Goal: Information Seeking & Learning: Learn about a topic

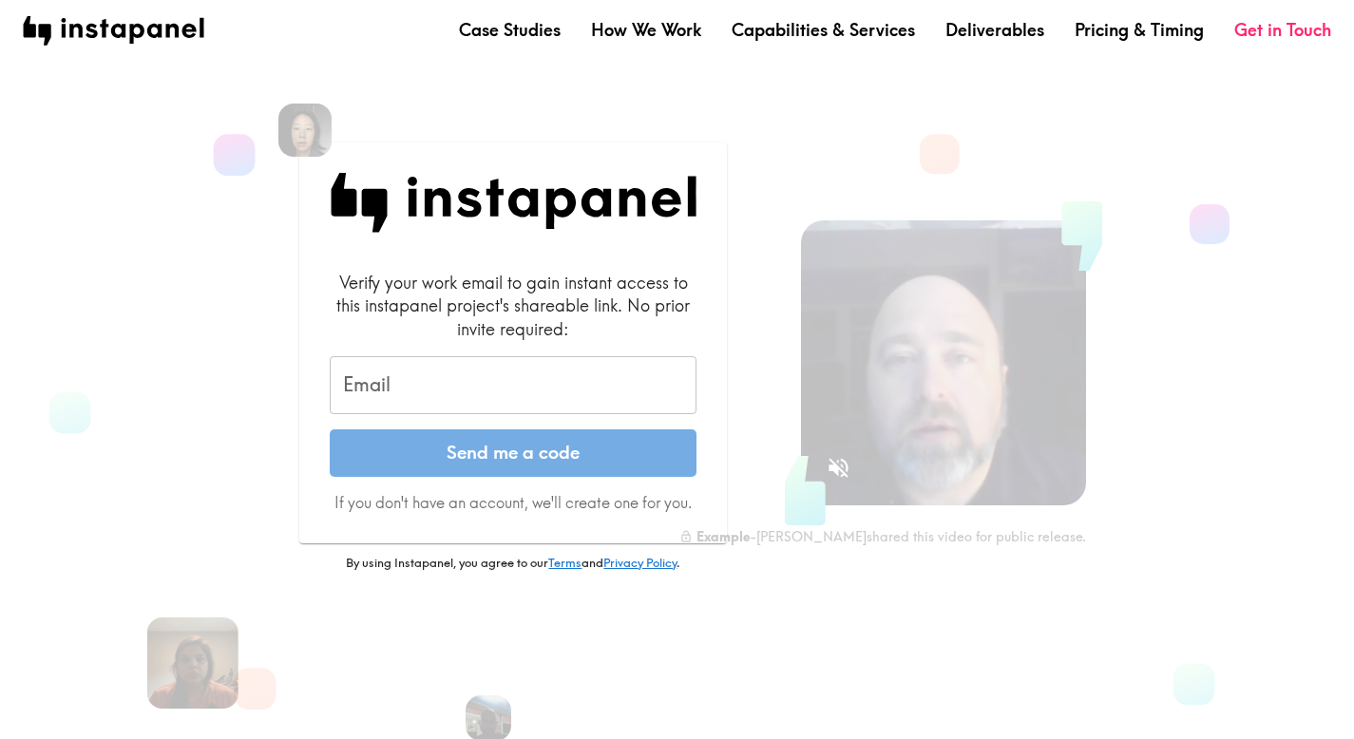
click at [494, 403] on input "Email" at bounding box center [513, 385] width 367 height 59
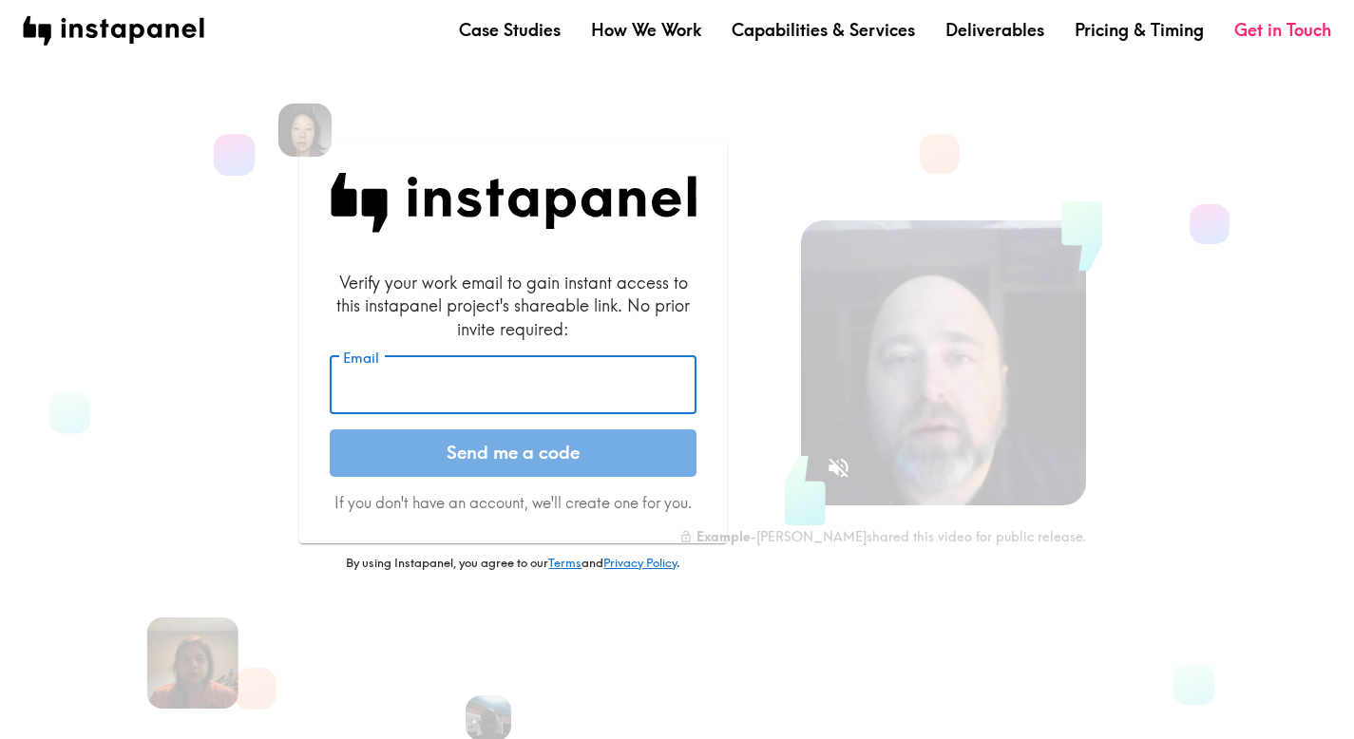
type input "[PERSON_NAME][EMAIL_ADDRESS][PERSON_NAME][DOMAIN_NAME]"
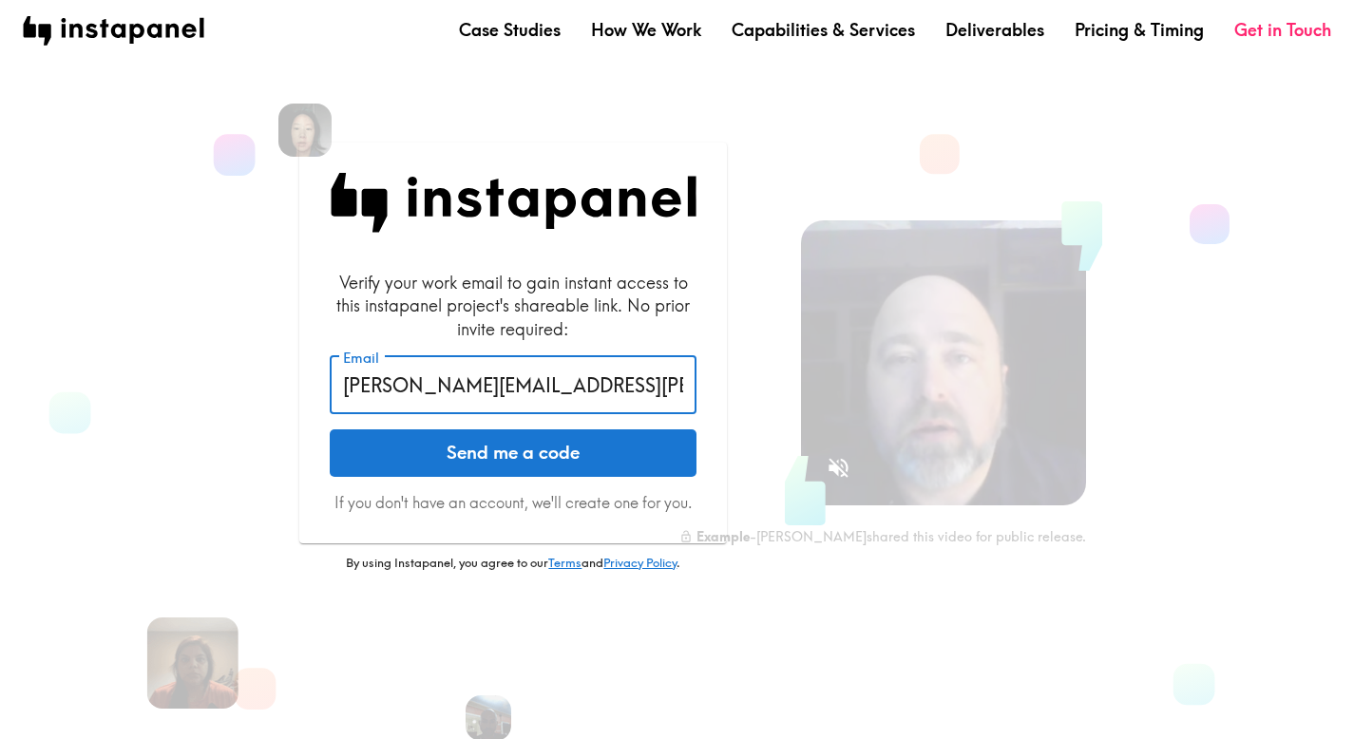
click at [510, 447] on button "Send me a code" at bounding box center [513, 453] width 367 height 48
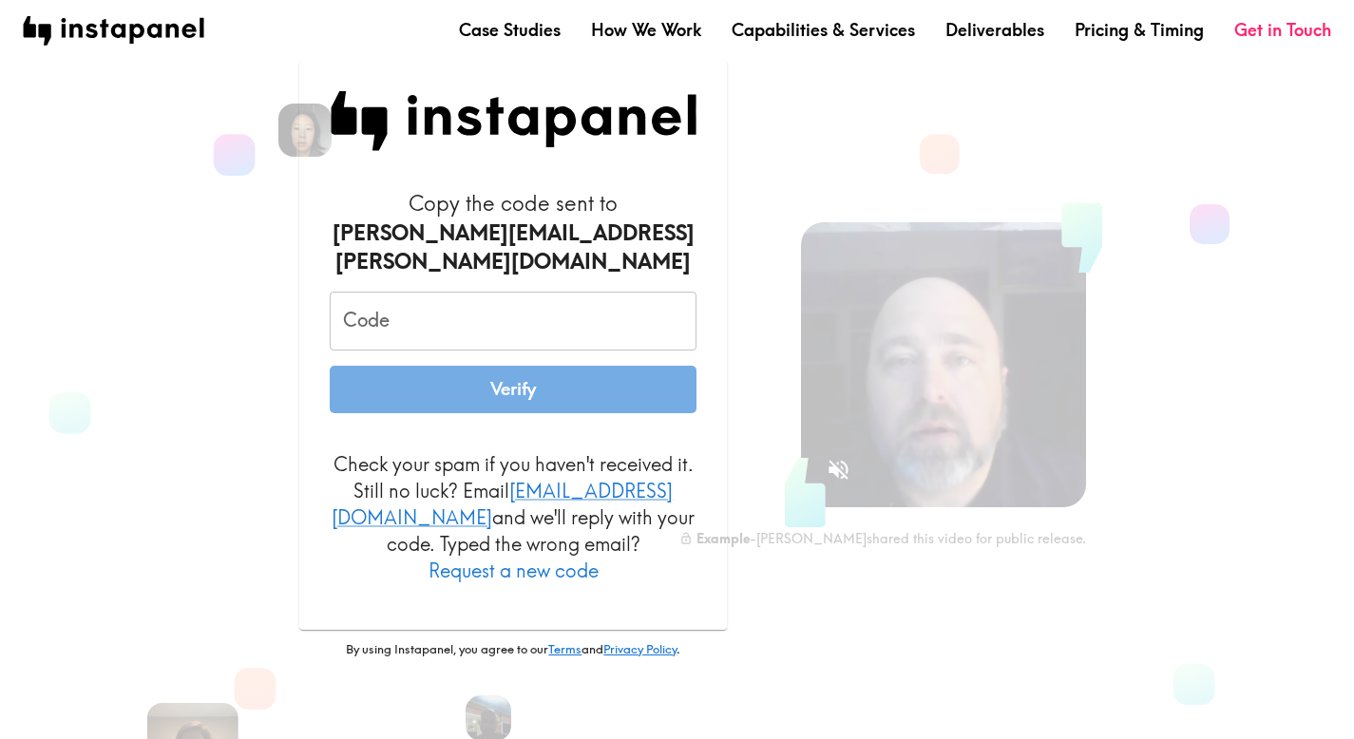
click at [504, 314] on input "Code" at bounding box center [513, 321] width 367 height 59
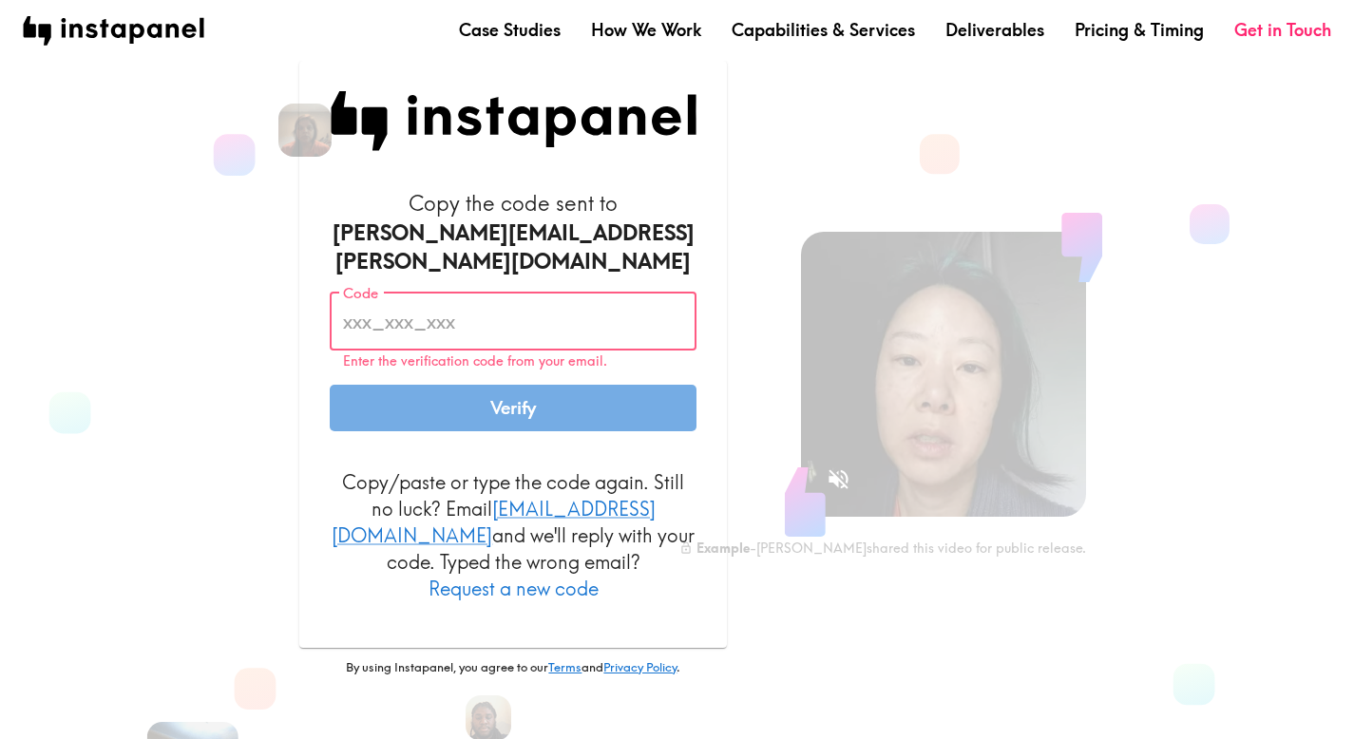
click at [483, 309] on input "Code" at bounding box center [513, 321] width 367 height 59
paste input "58Q_Hud_L4P"
type input "58Q_Hud_L4P"
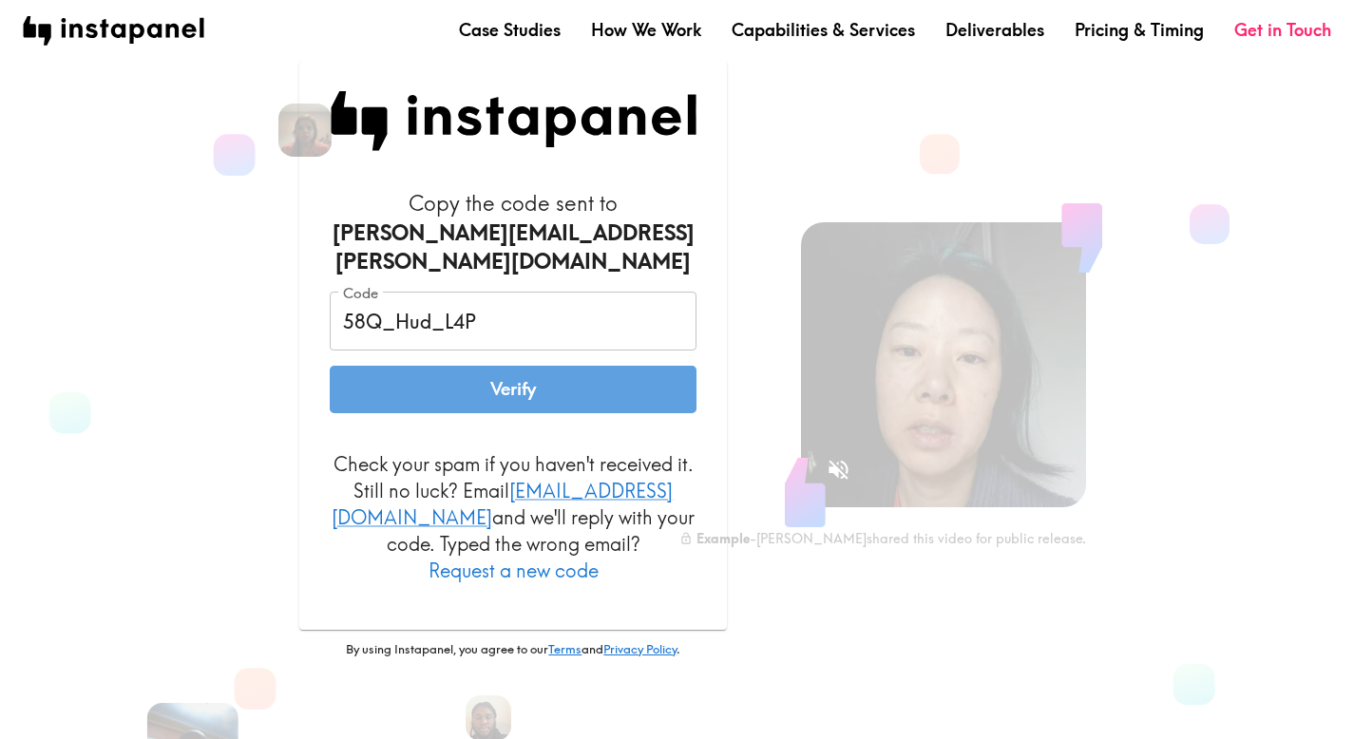
click at [488, 392] on button "Verify" at bounding box center [513, 390] width 367 height 48
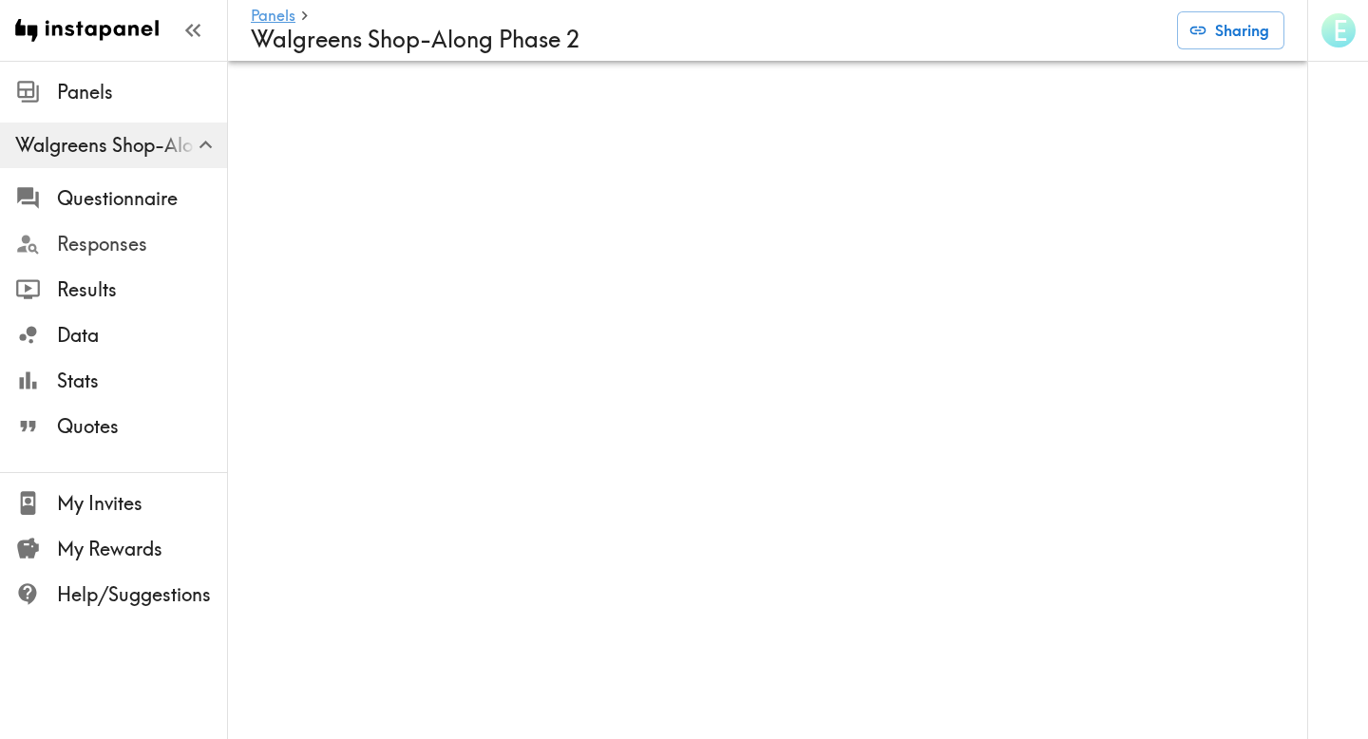
click at [87, 229] on span "Responses" at bounding box center [142, 244] width 170 height 34
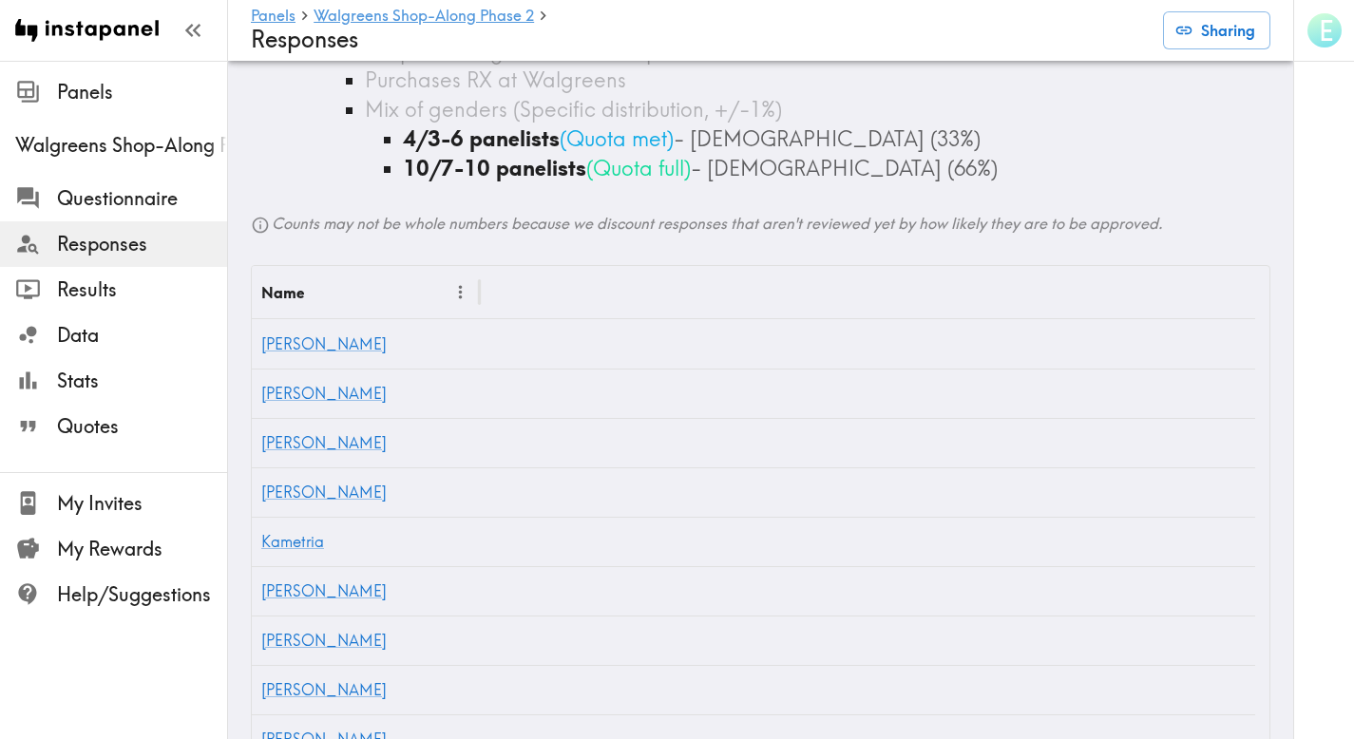
scroll to position [932, 0]
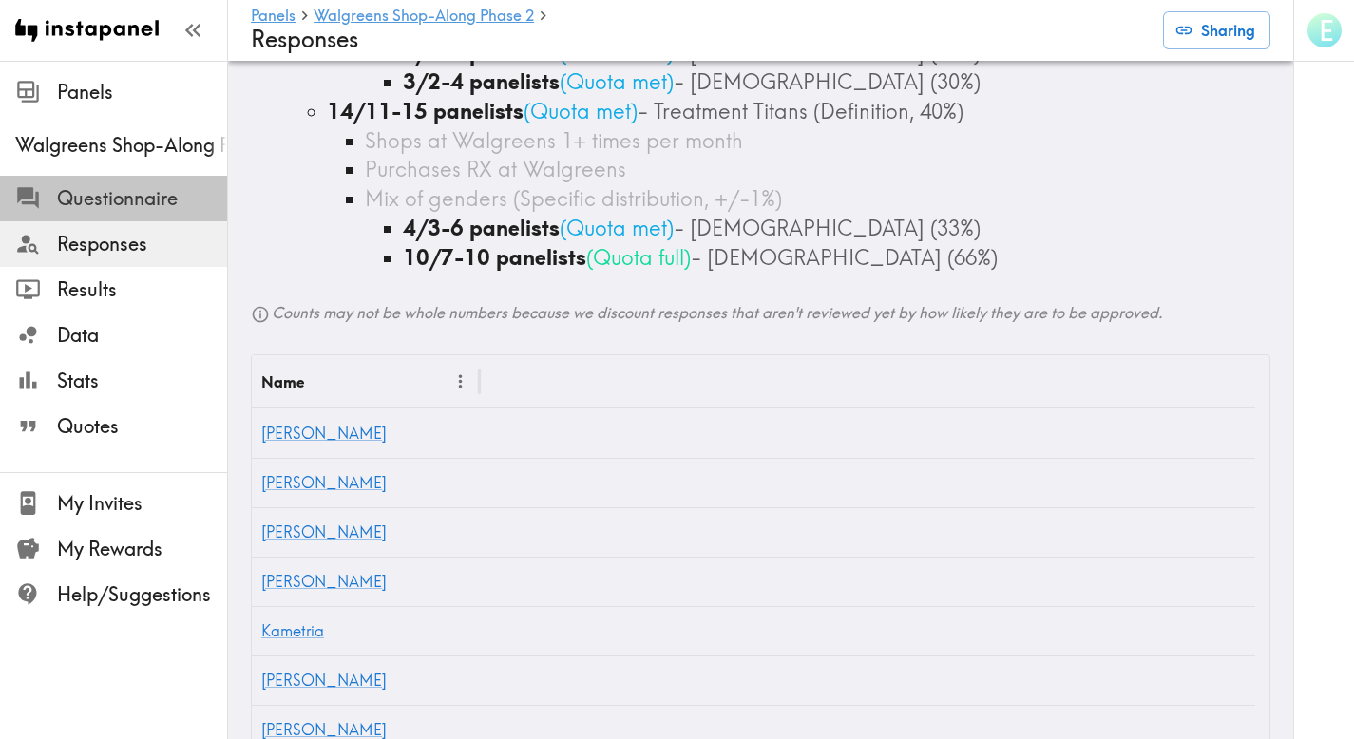
click at [164, 192] on span "Questionnaire" at bounding box center [142, 198] width 170 height 27
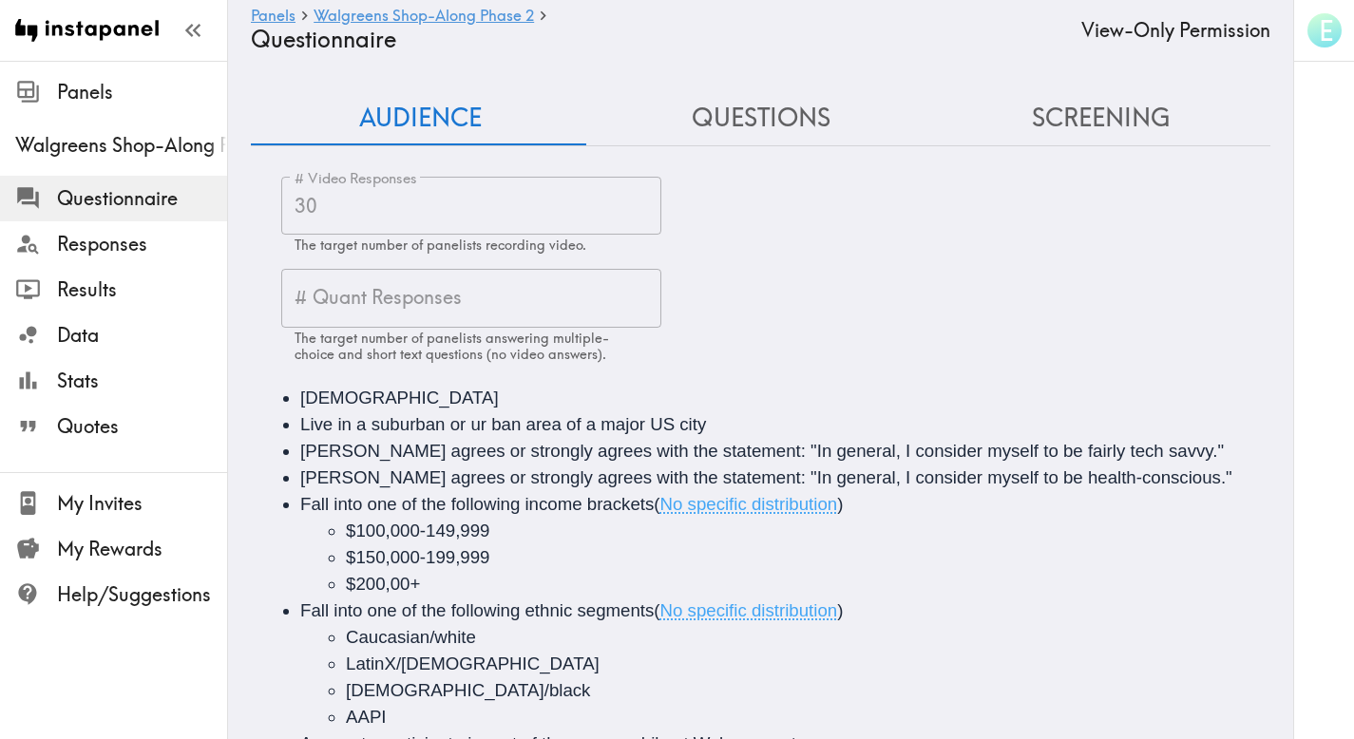
click at [774, 98] on button "Questions" at bounding box center [761, 118] width 340 height 54
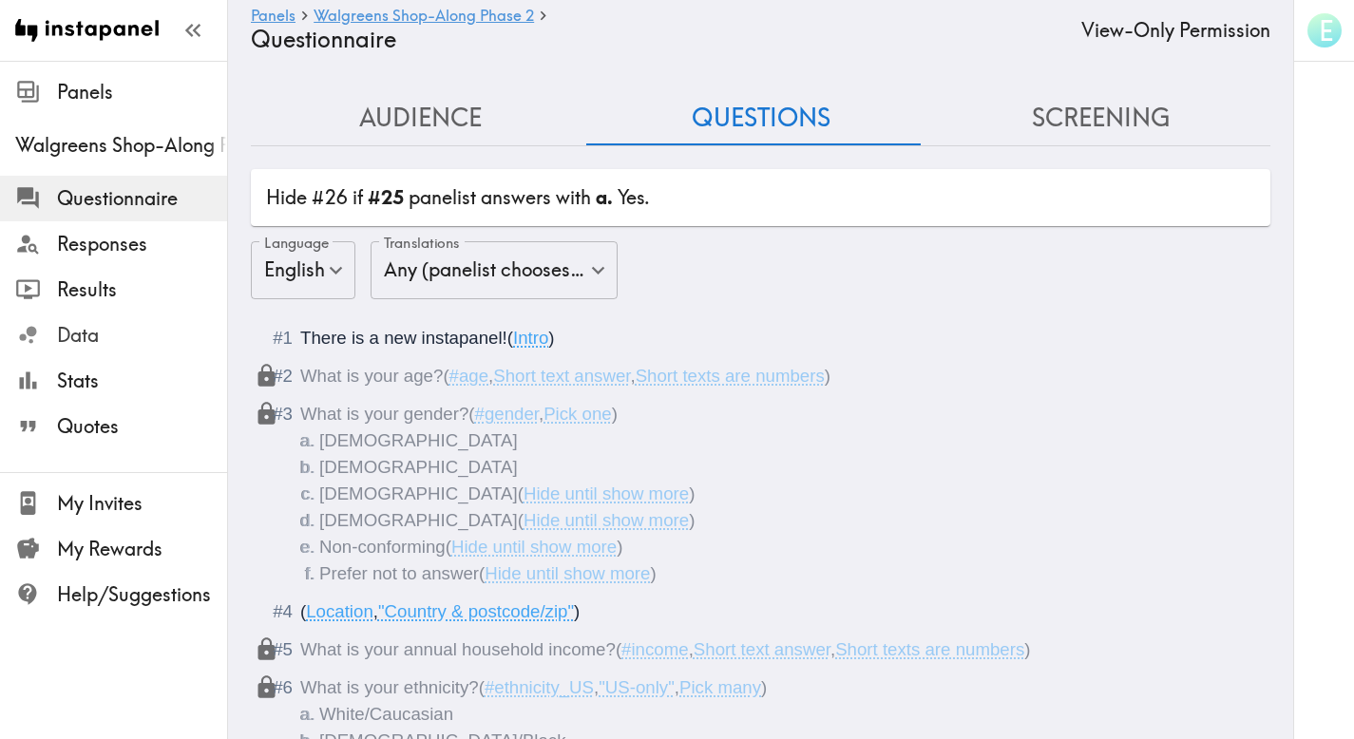
click at [115, 339] on span "Data" at bounding box center [142, 335] width 170 height 27
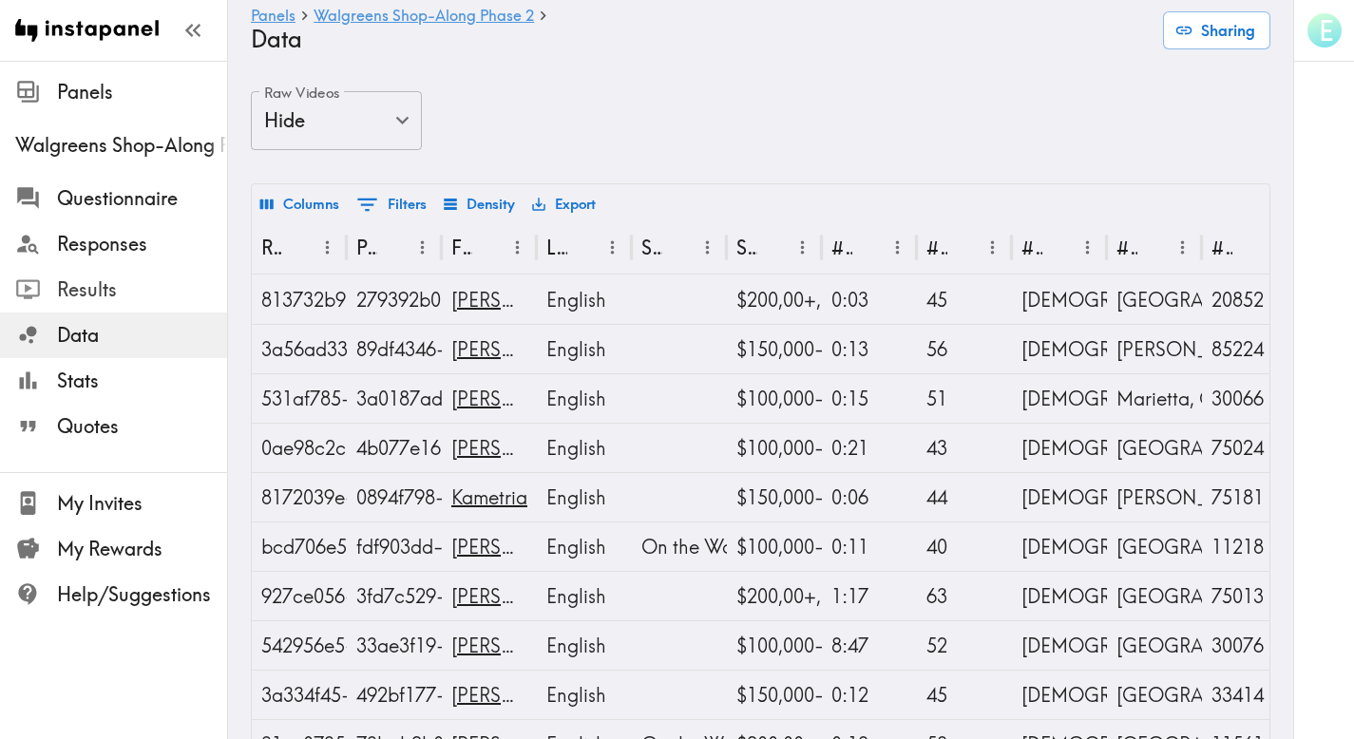
click at [106, 299] on span "Results" at bounding box center [142, 289] width 170 height 27
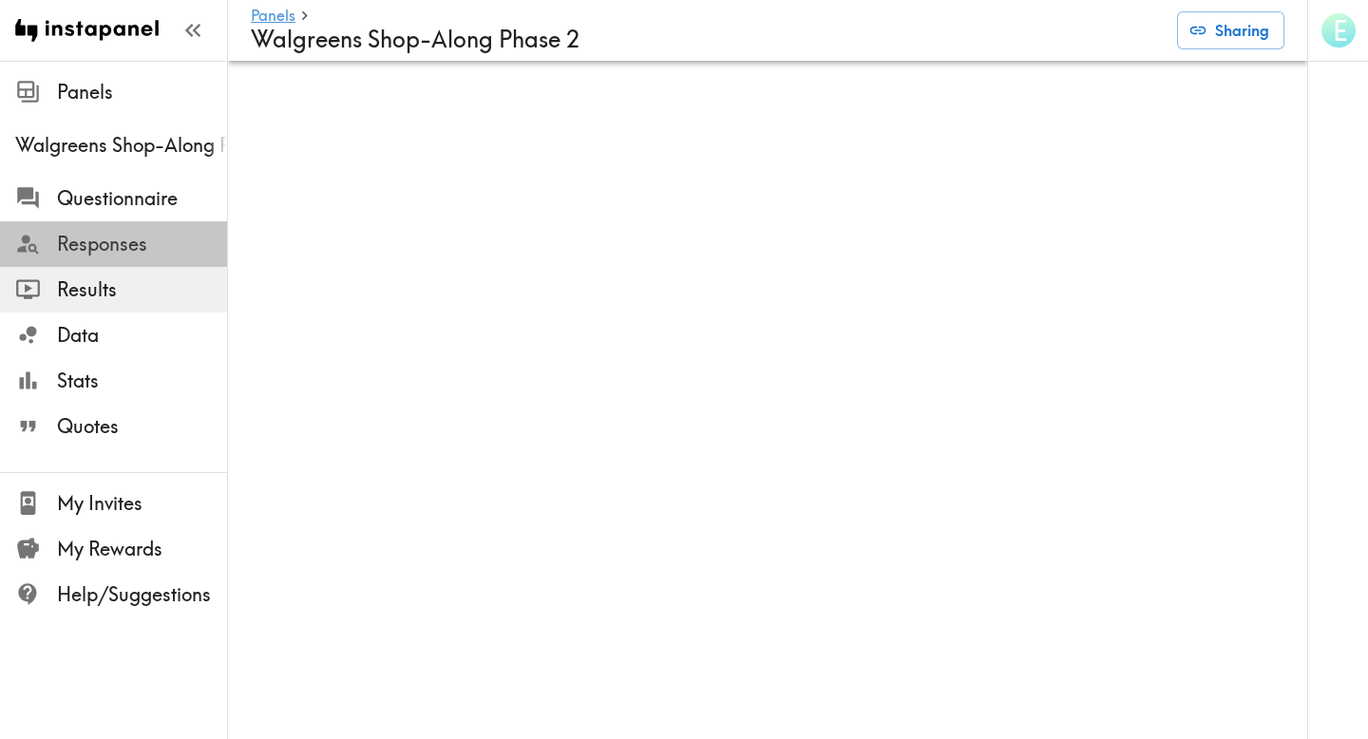
click at [95, 248] on span "Responses" at bounding box center [142, 244] width 170 height 27
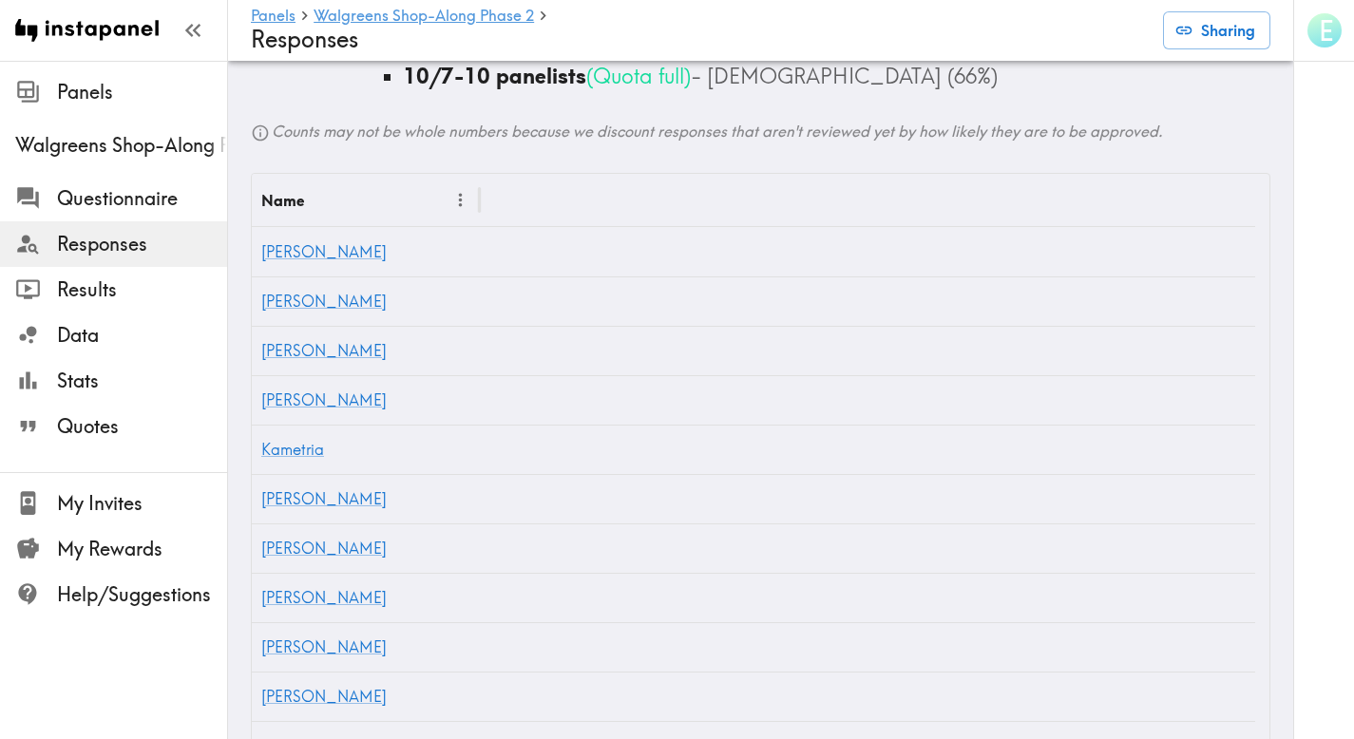
scroll to position [1256, 0]
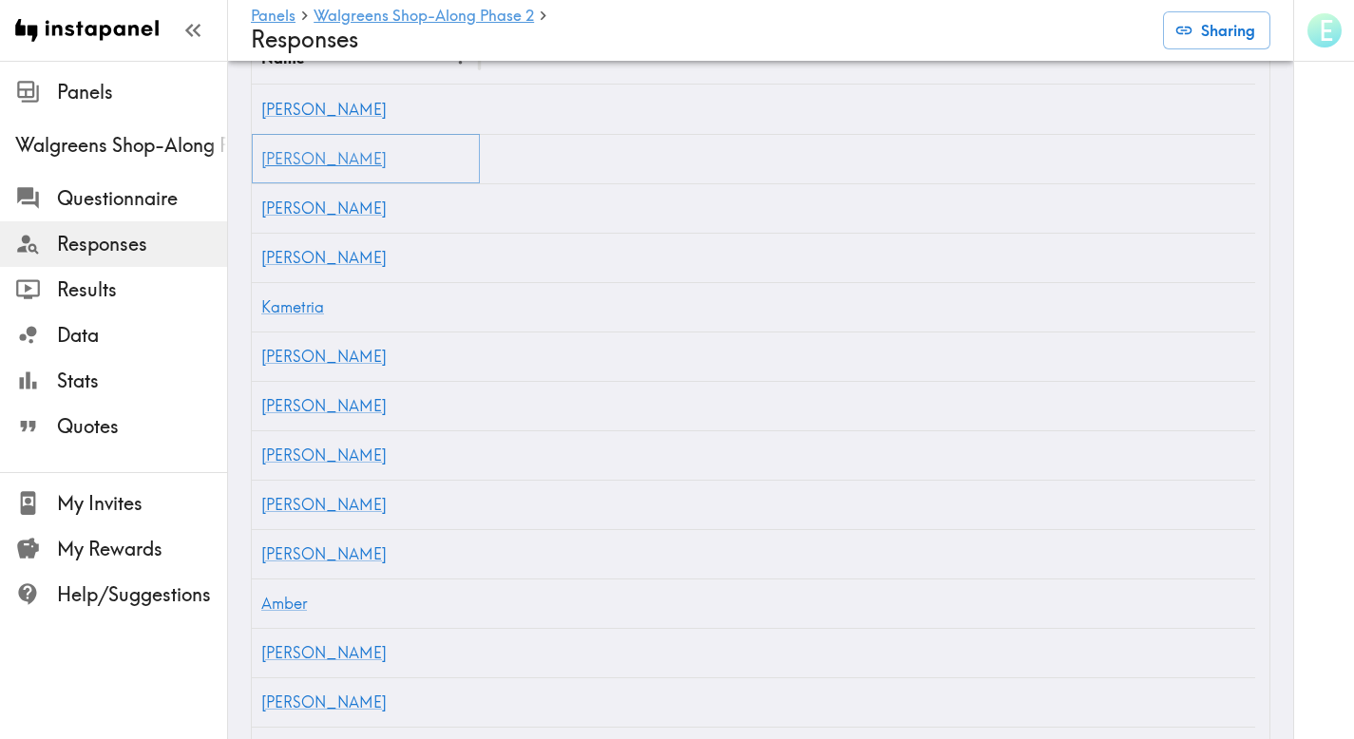
click at [274, 162] on link "[PERSON_NAME]" at bounding box center [323, 158] width 125 height 19
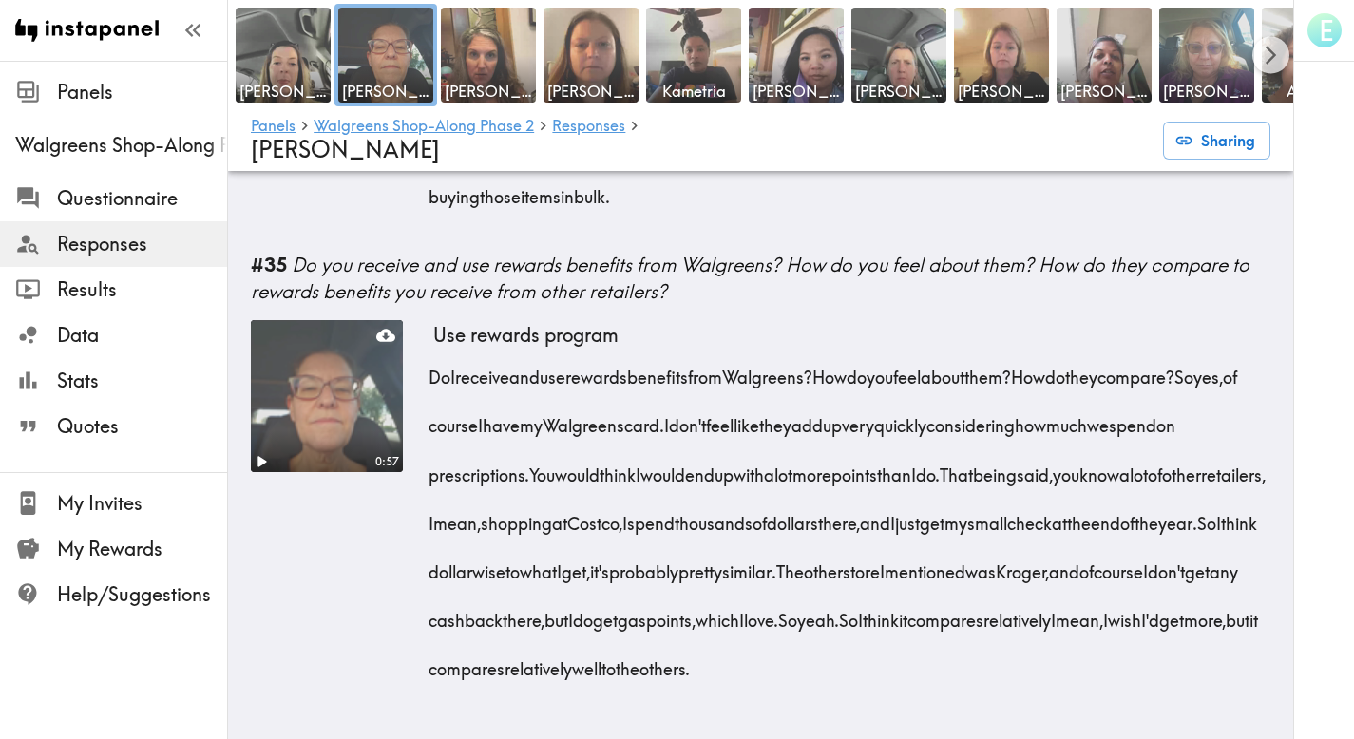
scroll to position [7399, 0]
click at [601, 56] on img at bounding box center [592, 56] width 100 height 100
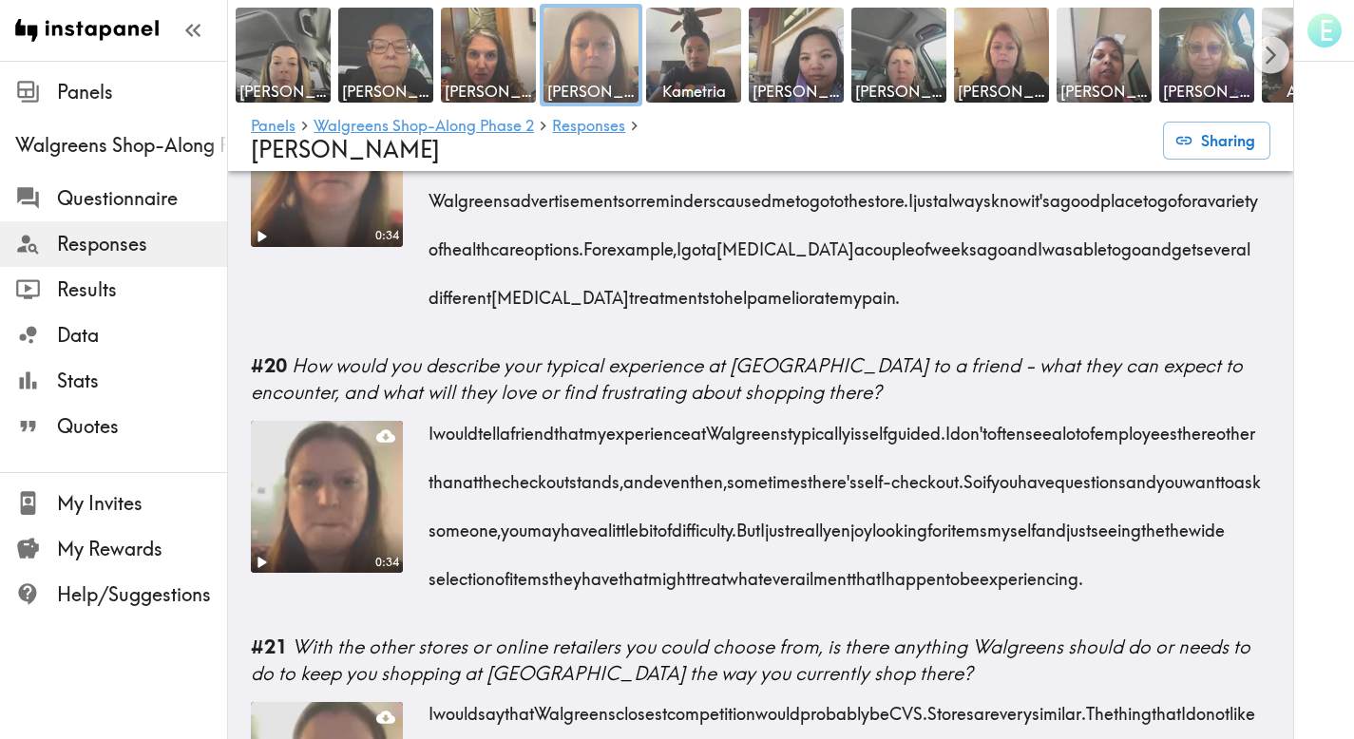
scroll to position [2912, 0]
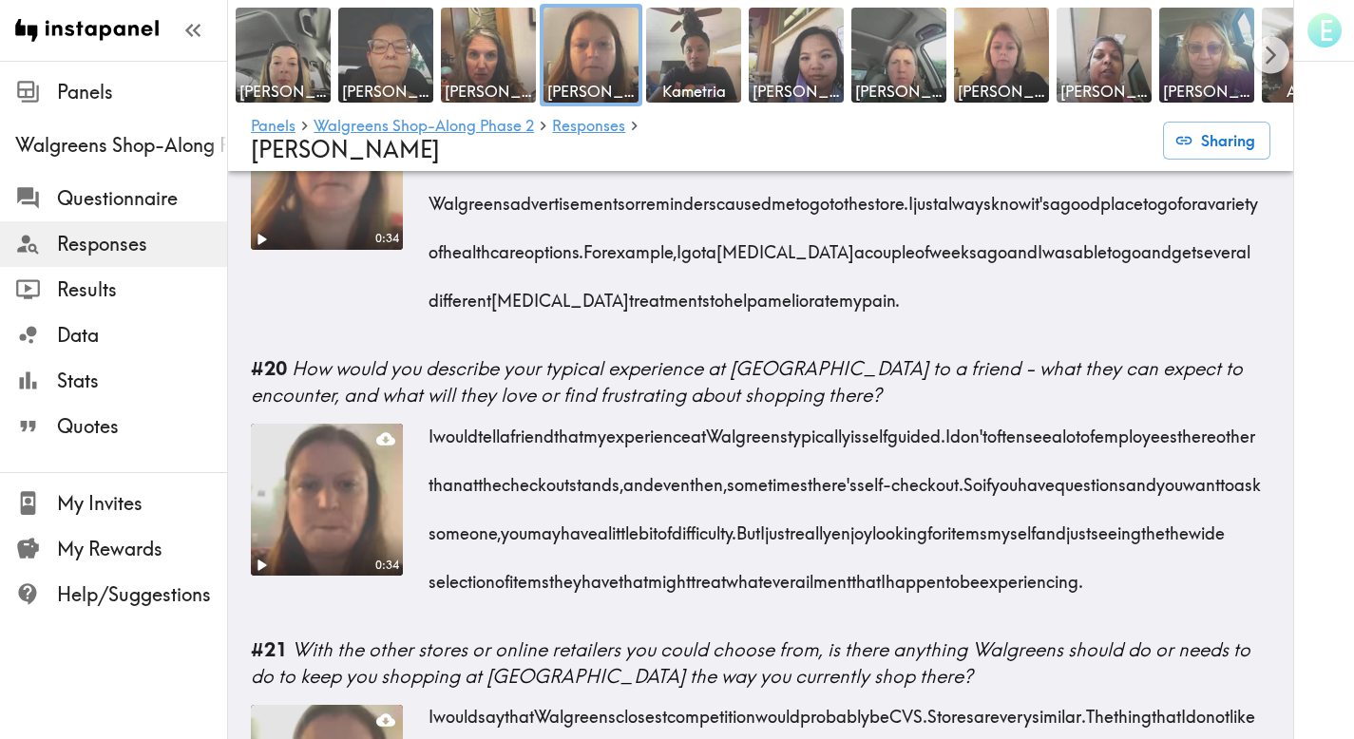
drag, startPoint x: 1157, startPoint y: 283, endPoint x: 951, endPoint y: 226, distance: 213.9
click at [951, 226] on div "I typically choose Walgreens as my own need arises, or someone in my close fami…" at bounding box center [851, 221] width 837 height 195
copy span "I got a sunburn a couple of weeks ago and I was able to go and get several diff…"
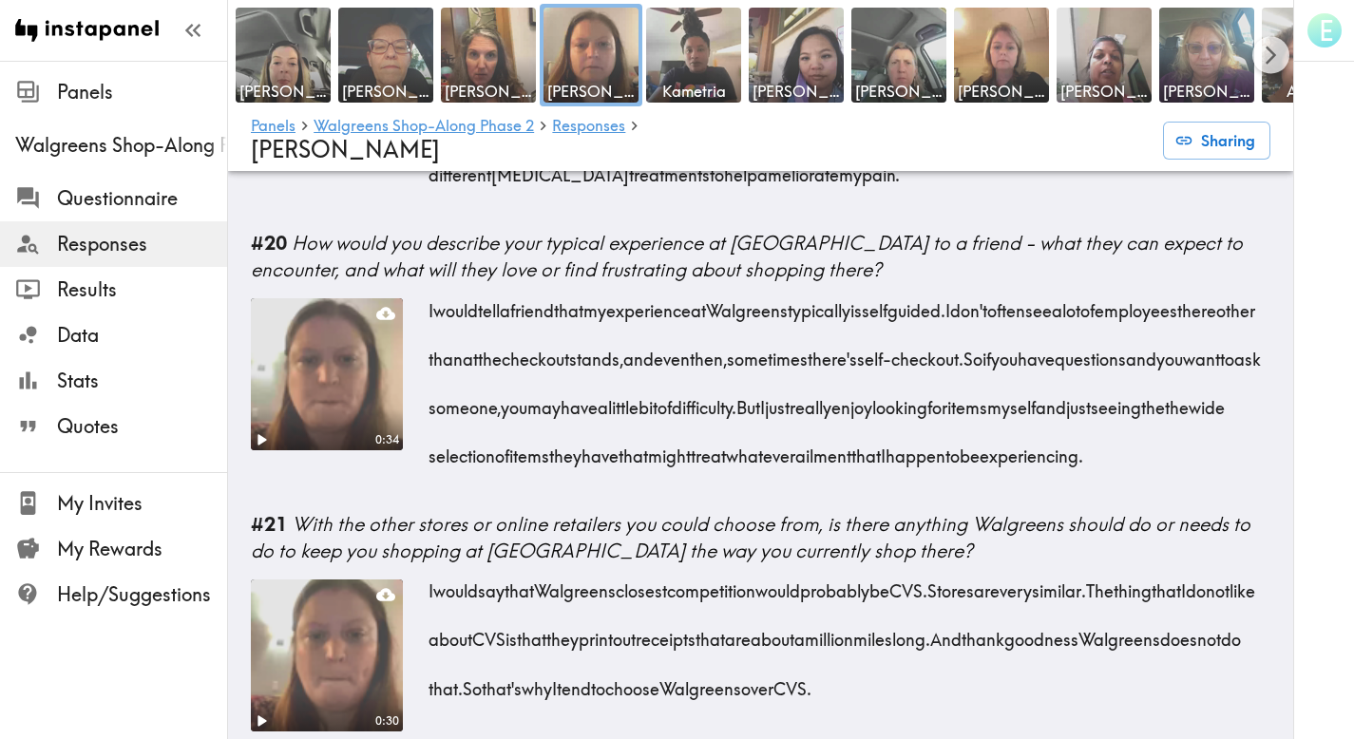
scroll to position [3060, 0]
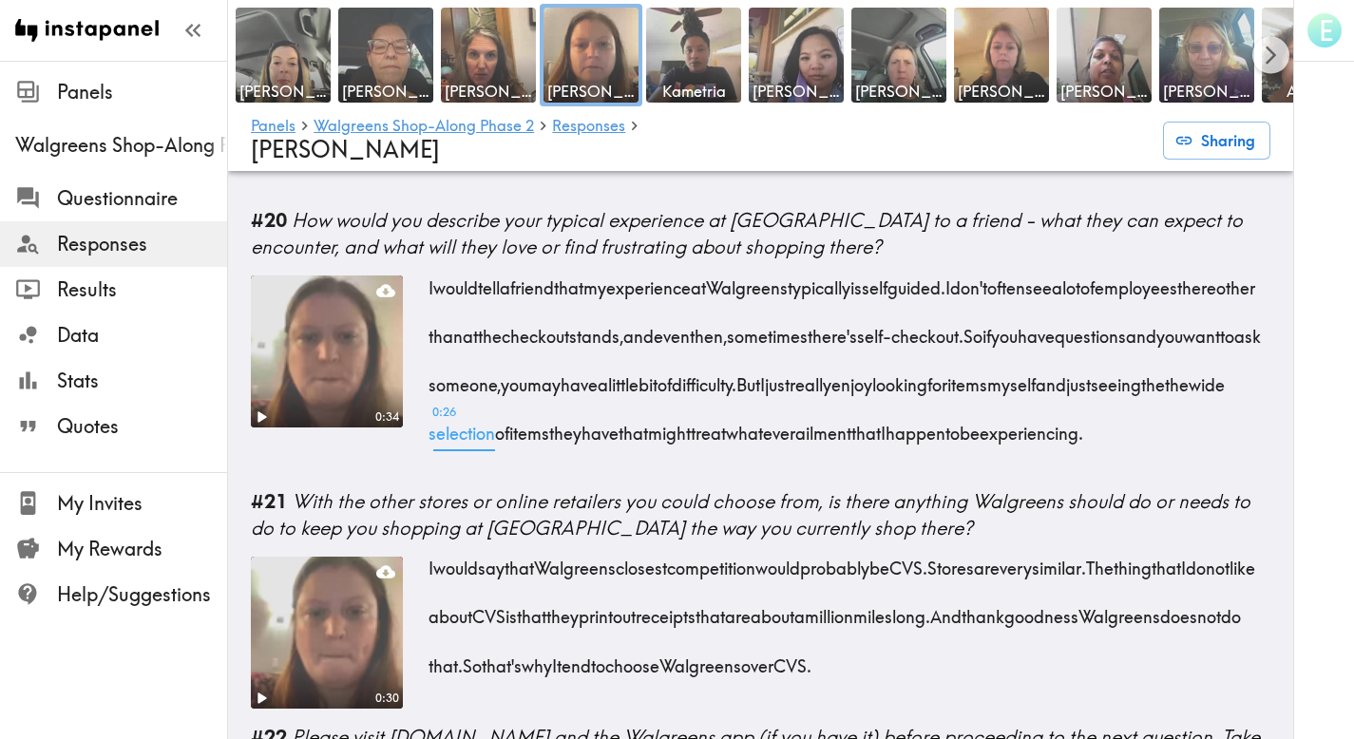
click at [836, 451] on div "I would tell a friend that my experience at Walgreens typically is self guided.…" at bounding box center [851, 354] width 837 height 195
click at [835, 454] on div "I would tell a friend that my experience at Walgreens typically is self guided.…" at bounding box center [851, 356] width 837 height 198
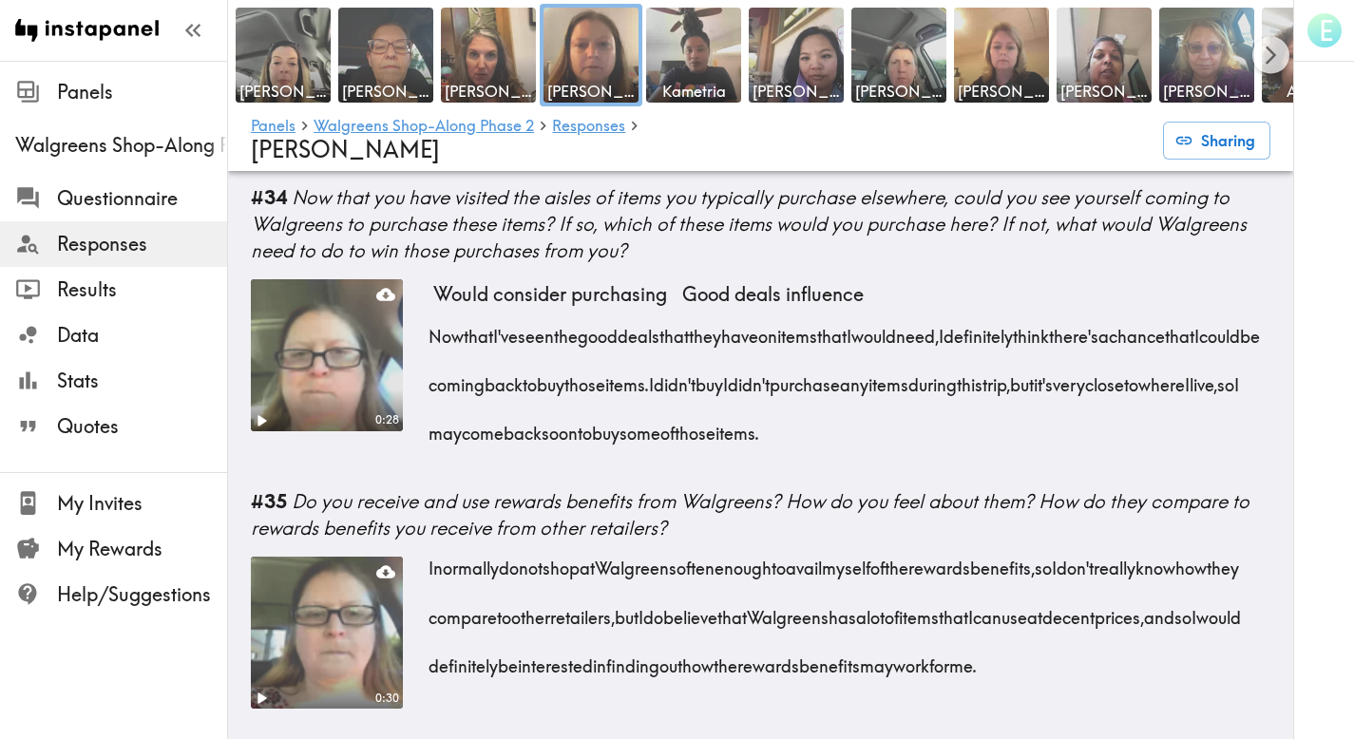
scroll to position [5715, 0]
click at [751, 75] on img at bounding box center [797, 56] width 100 height 100
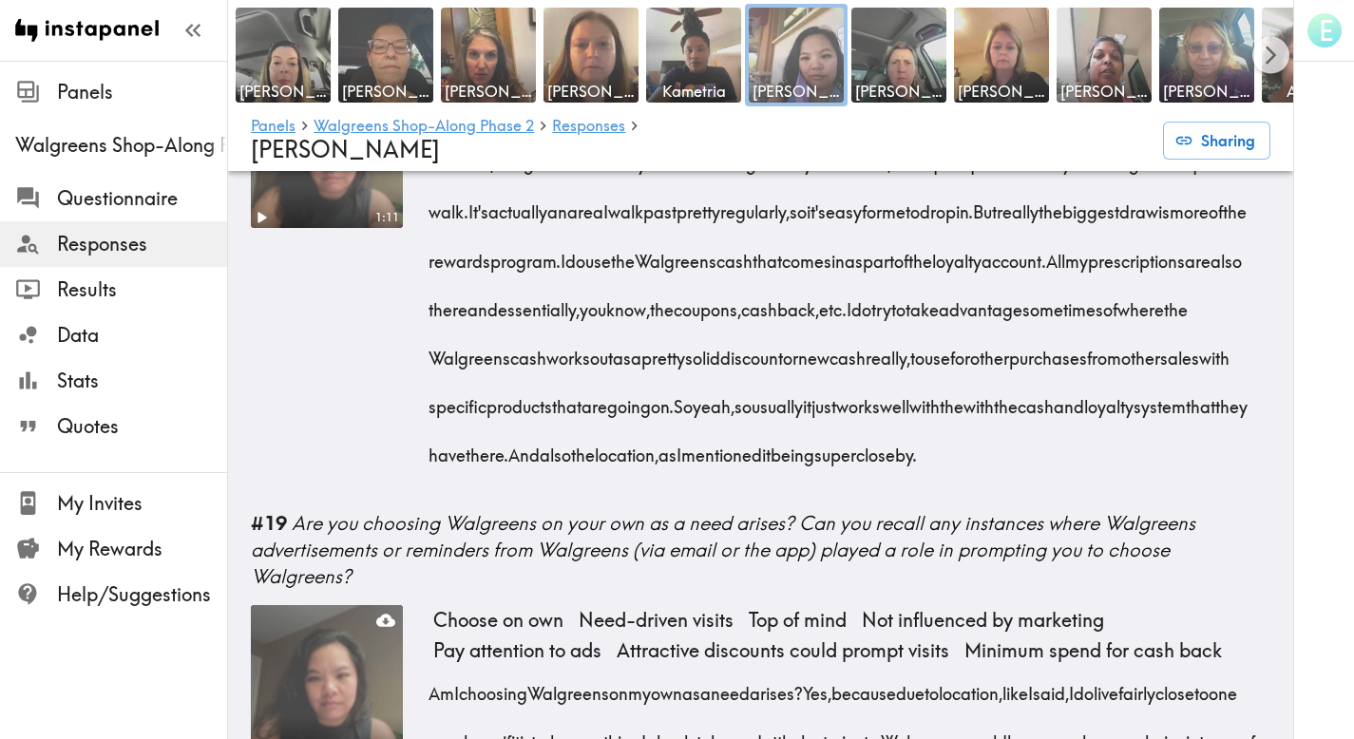
scroll to position [2567, 0]
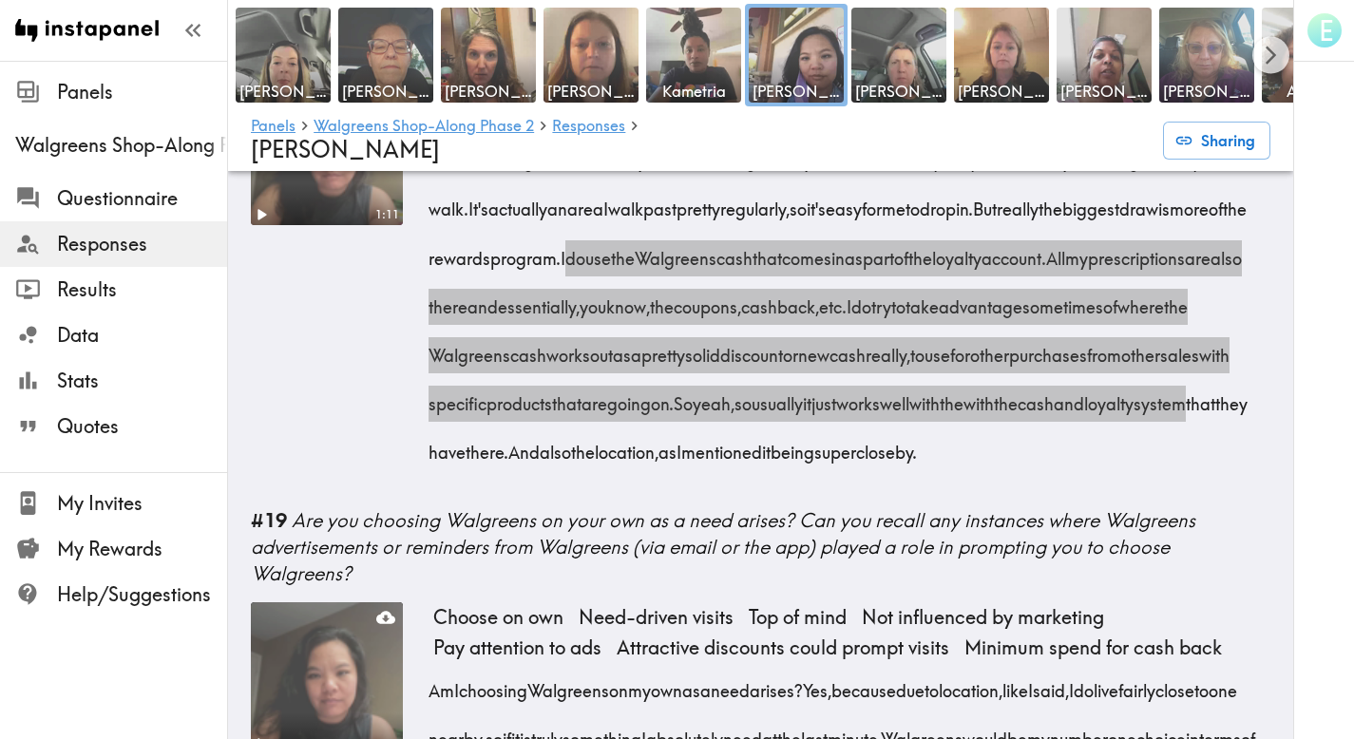
drag, startPoint x: 862, startPoint y: 208, endPoint x: 978, endPoint y: 414, distance: 236.5
click at [978, 414] on div "So for me, Walgreens is actually the closest drugstore by where I live, so it's…" at bounding box center [851, 300] width 837 height 340
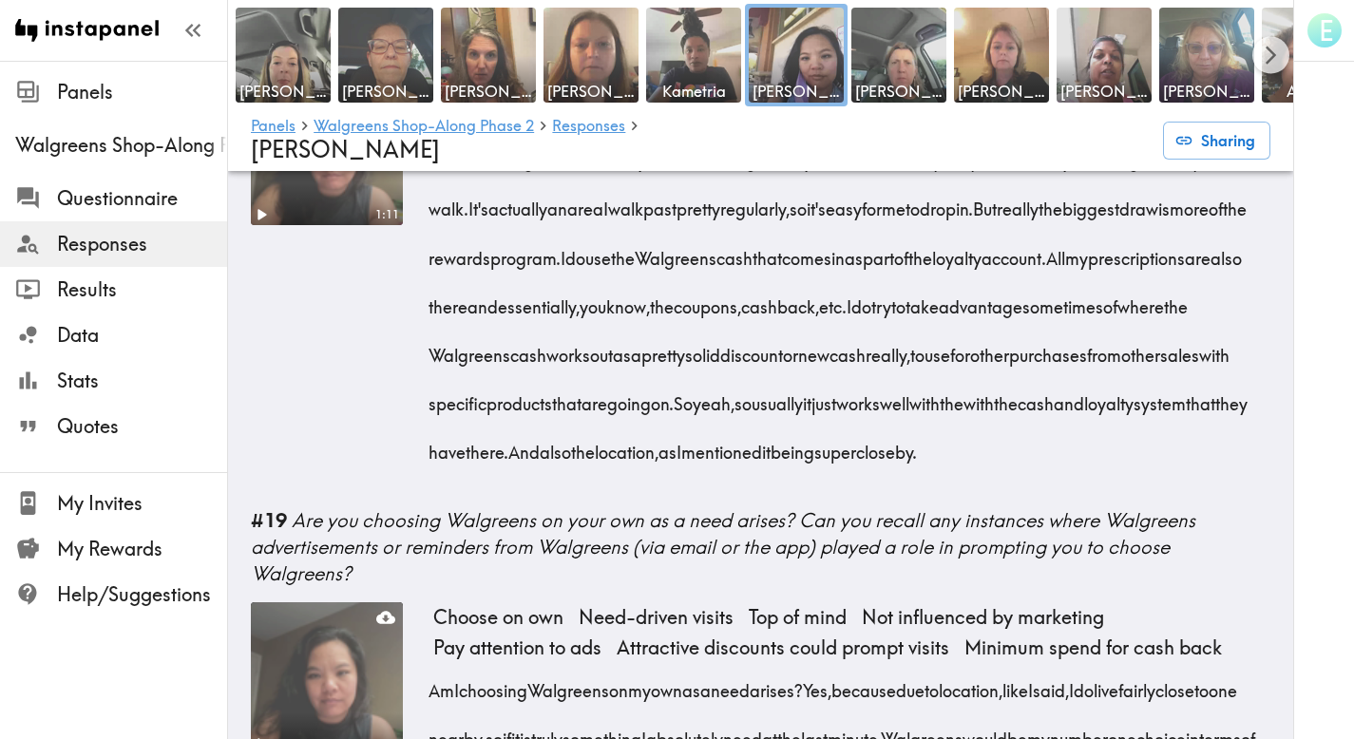
click at [840, 456] on div "So for me, Walgreens is actually the closest drugstore by where I live, so it's…" at bounding box center [851, 300] width 837 height 340
drag, startPoint x: 1148, startPoint y: 422, endPoint x: 860, endPoint y: 213, distance: 355.7
click at [860, 213] on div "So for me, Walgreens is actually the closest drugstore by where I live, so it's…" at bounding box center [851, 300] width 837 height 340
copy div "I do use the Walgreens cash that comes in as part of the loyalty account. All m…"
click at [919, 458] on div "So for me, Walgreens is actually the closest drugstore by where I live, so it's…" at bounding box center [851, 300] width 837 height 340
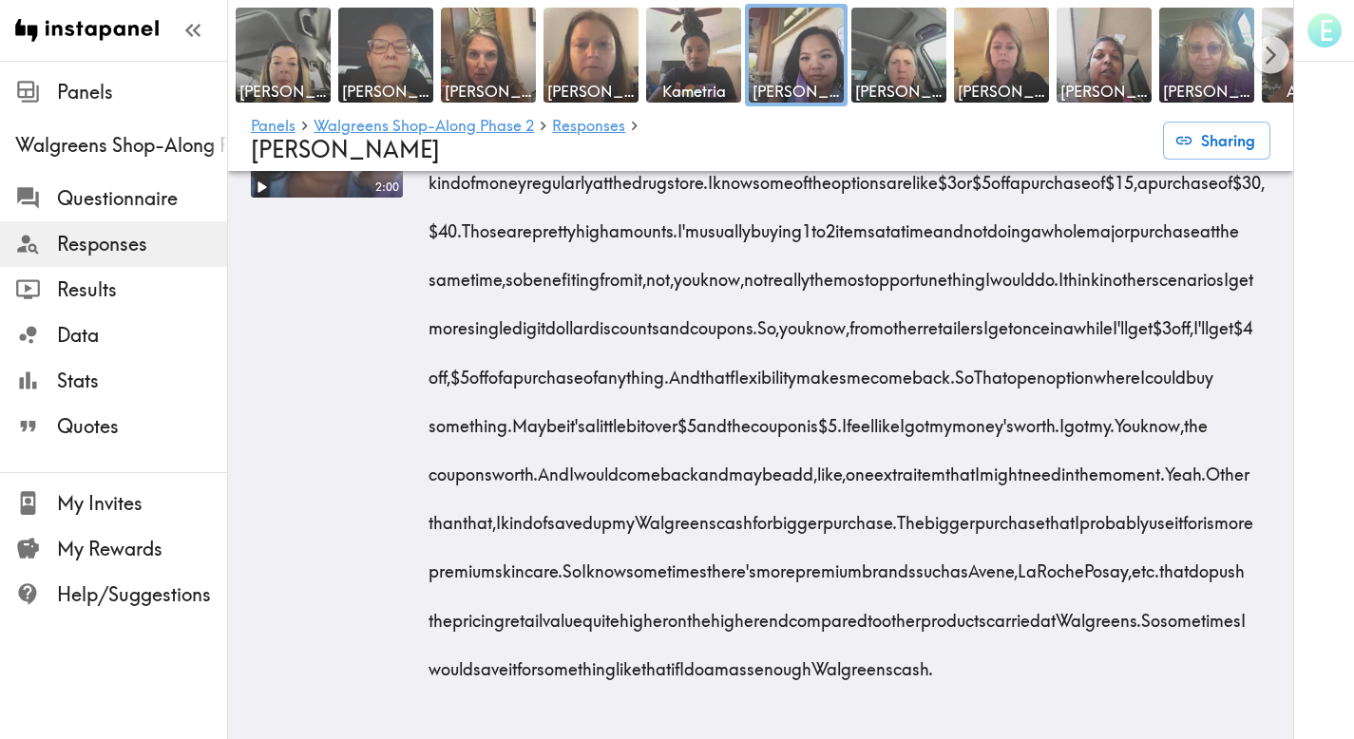
scroll to position [10307, 0]
click at [897, 48] on img at bounding box center [899, 56] width 100 height 100
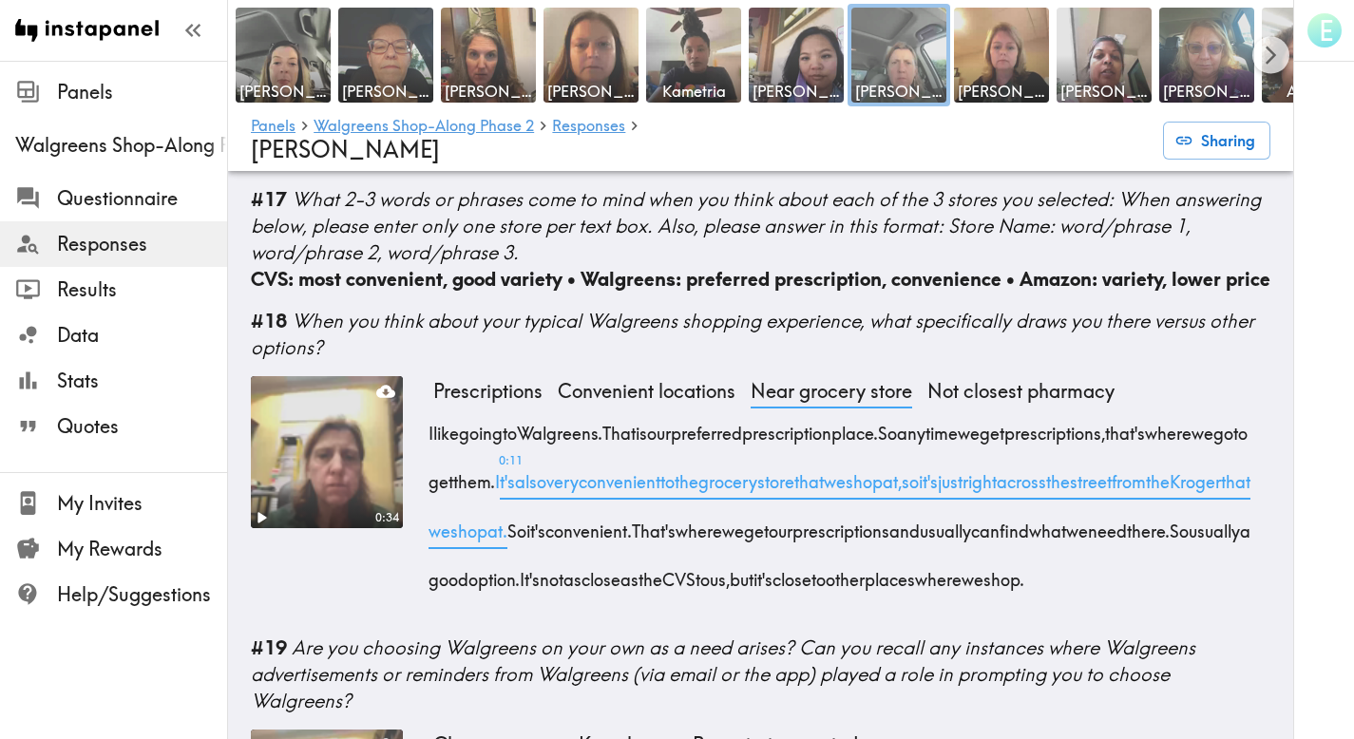
scroll to position [2277, 0]
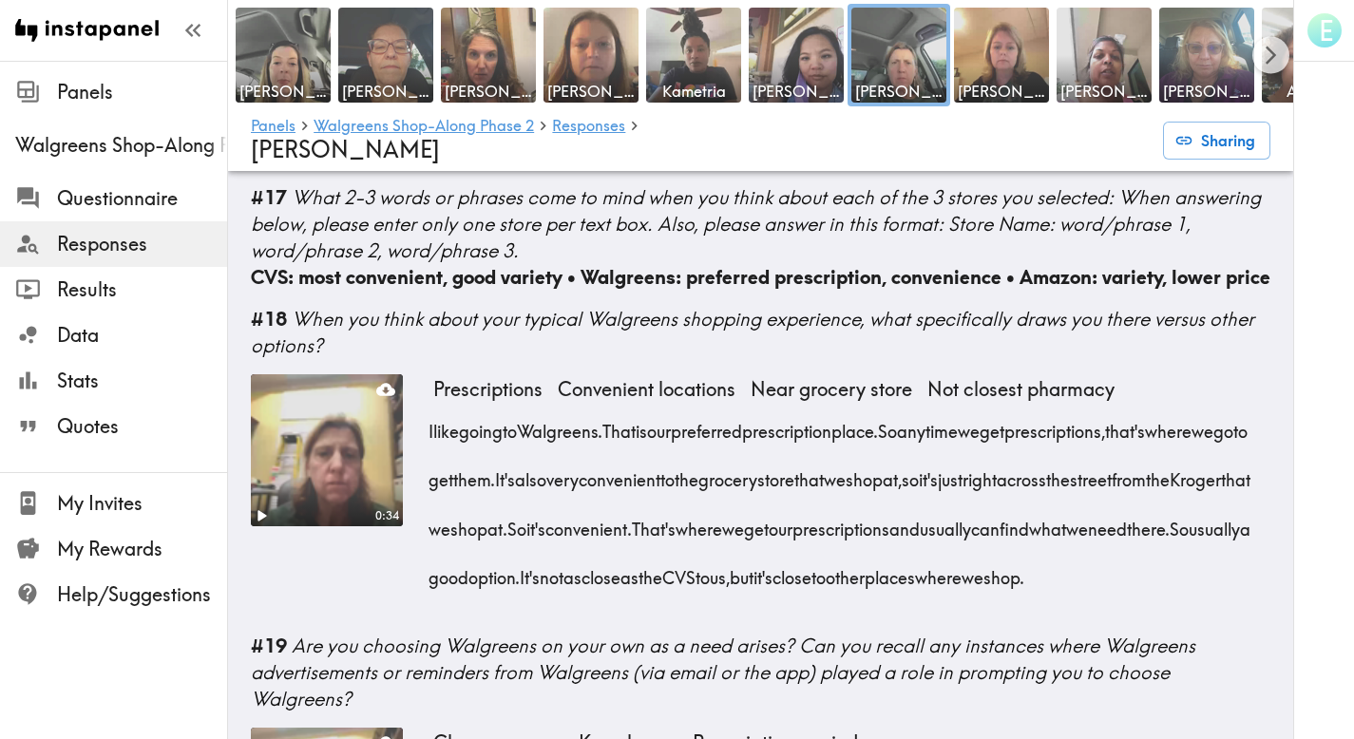
click at [332, 600] on div "0:34" at bounding box center [327, 495] width 152 height 243
drag, startPoint x: 627, startPoint y: 457, endPoint x: 744, endPoint y: 558, distance: 154.3
click at [744, 558] on div "I like going to Walgreens. That is our preferred prescription place. So anytime…" at bounding box center [851, 498] width 837 height 195
copy div "It's also very convenient to the grocery store that we shop at, so it's just ri…"
click at [760, 596] on div "I like going to Walgreens. That is our preferred prescription place. So anytime…" at bounding box center [851, 498] width 837 height 195
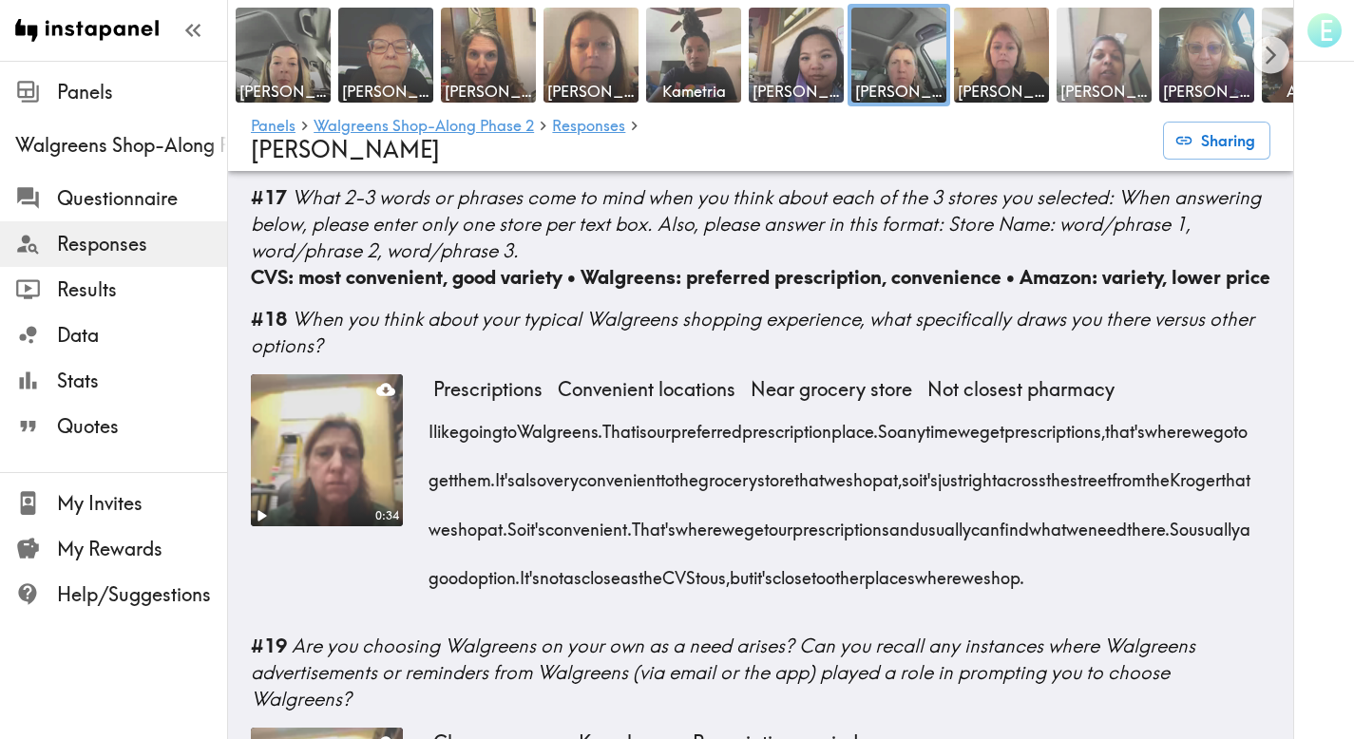
click at [1114, 46] on img at bounding box center [1105, 56] width 100 height 100
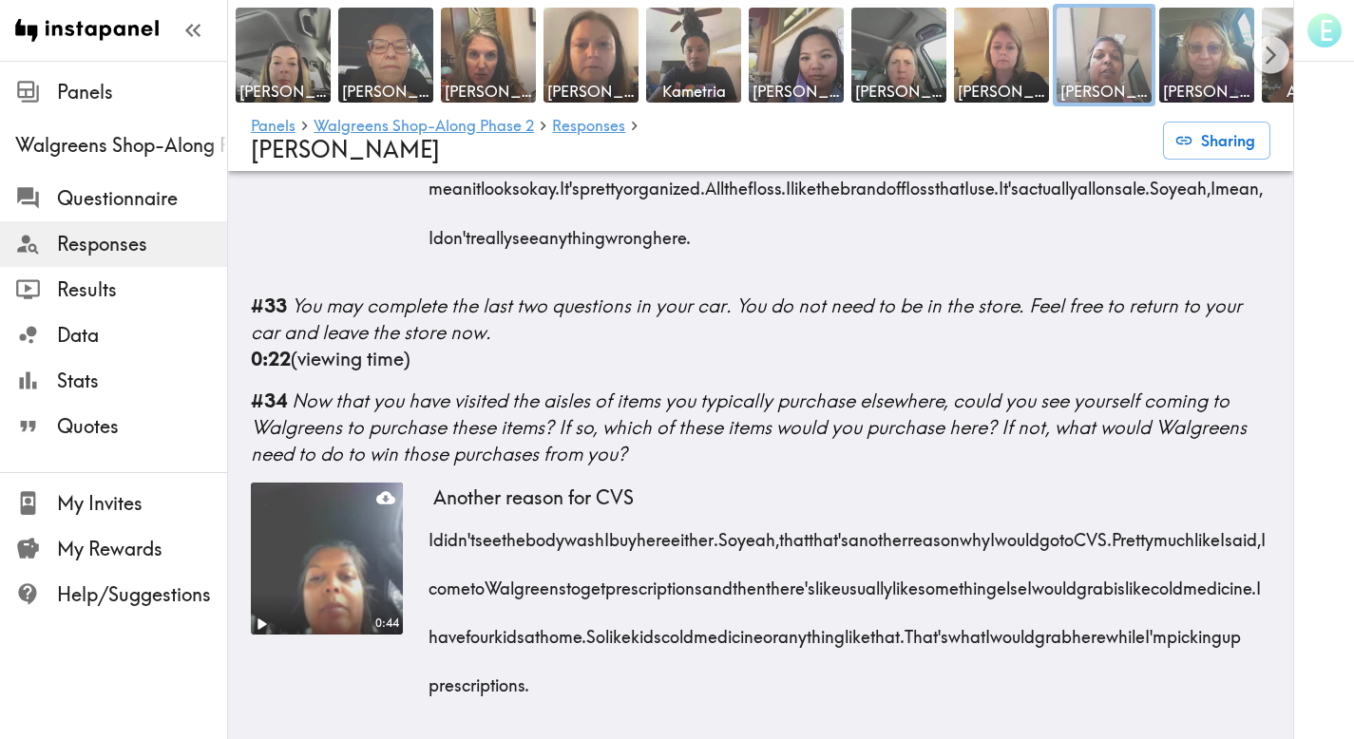
scroll to position [5865, 0]
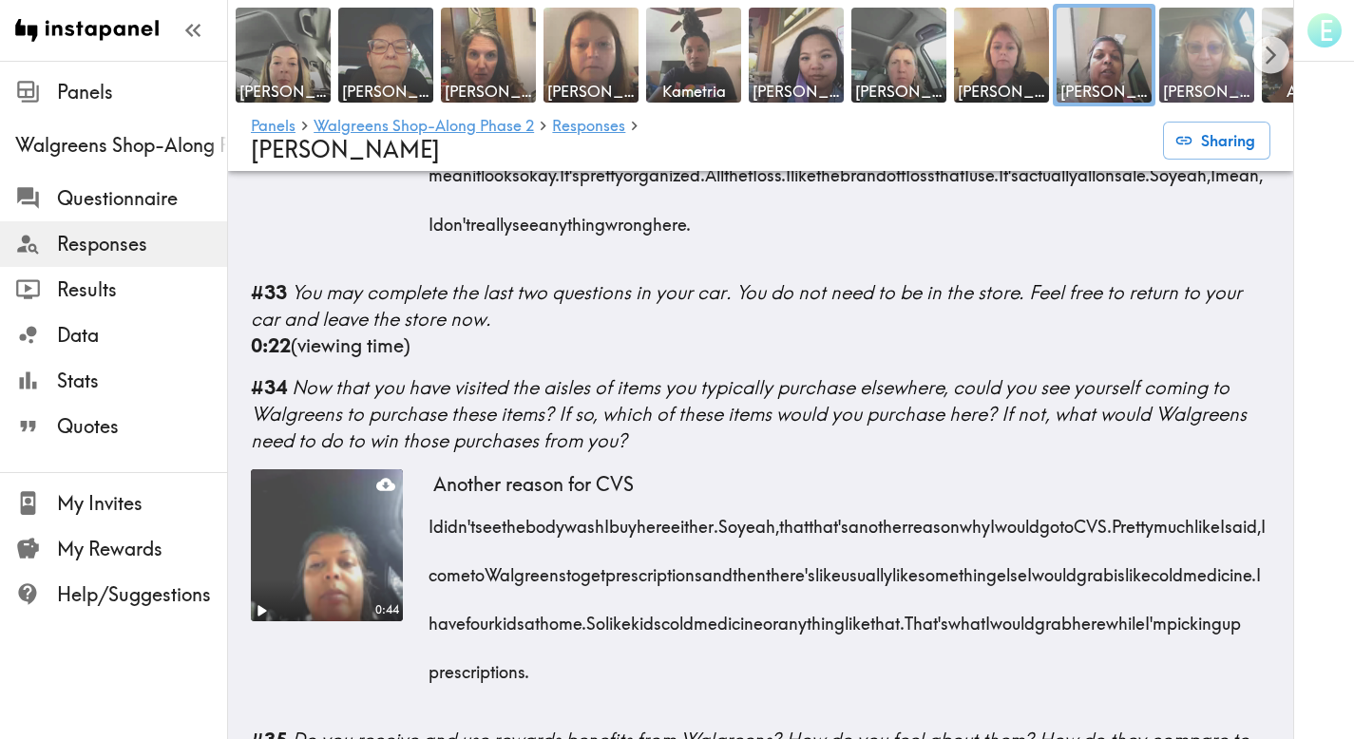
click at [1216, 57] on img at bounding box center [1207, 56] width 100 height 100
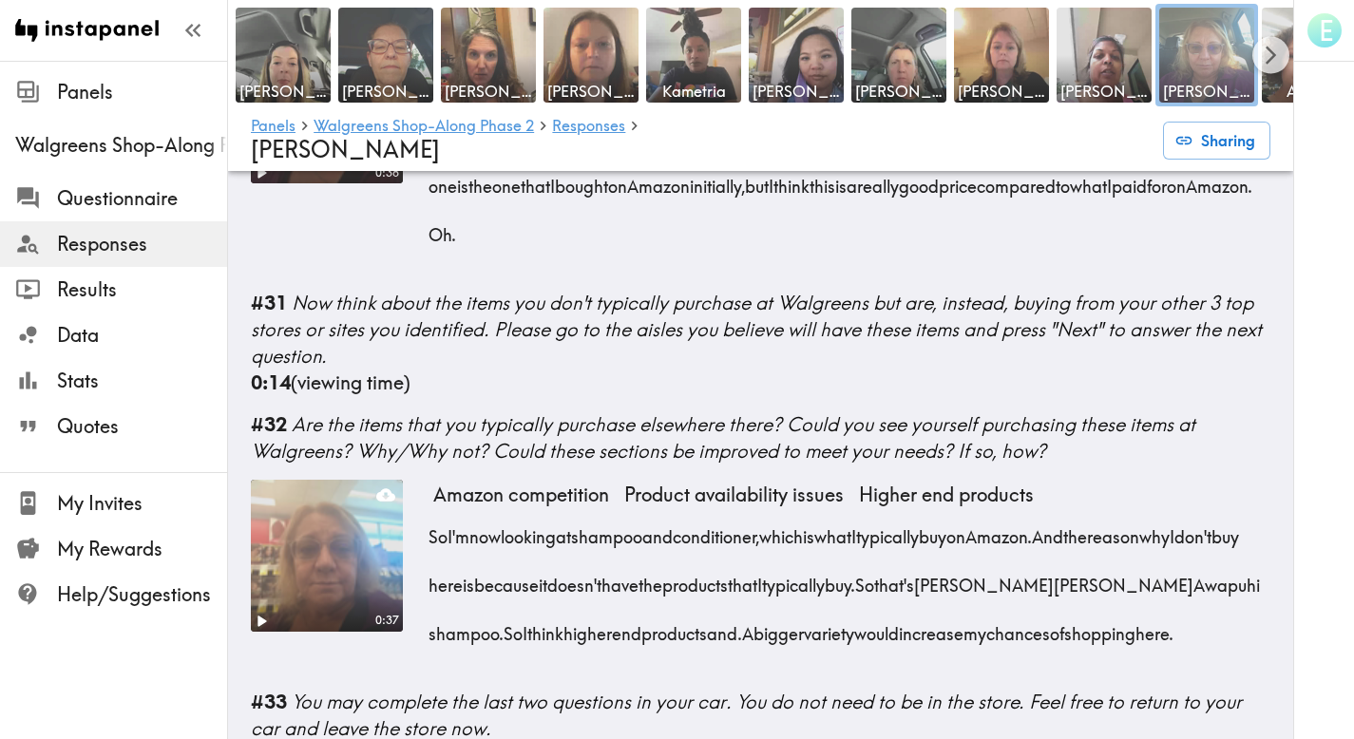
scroll to position [5366, 0]
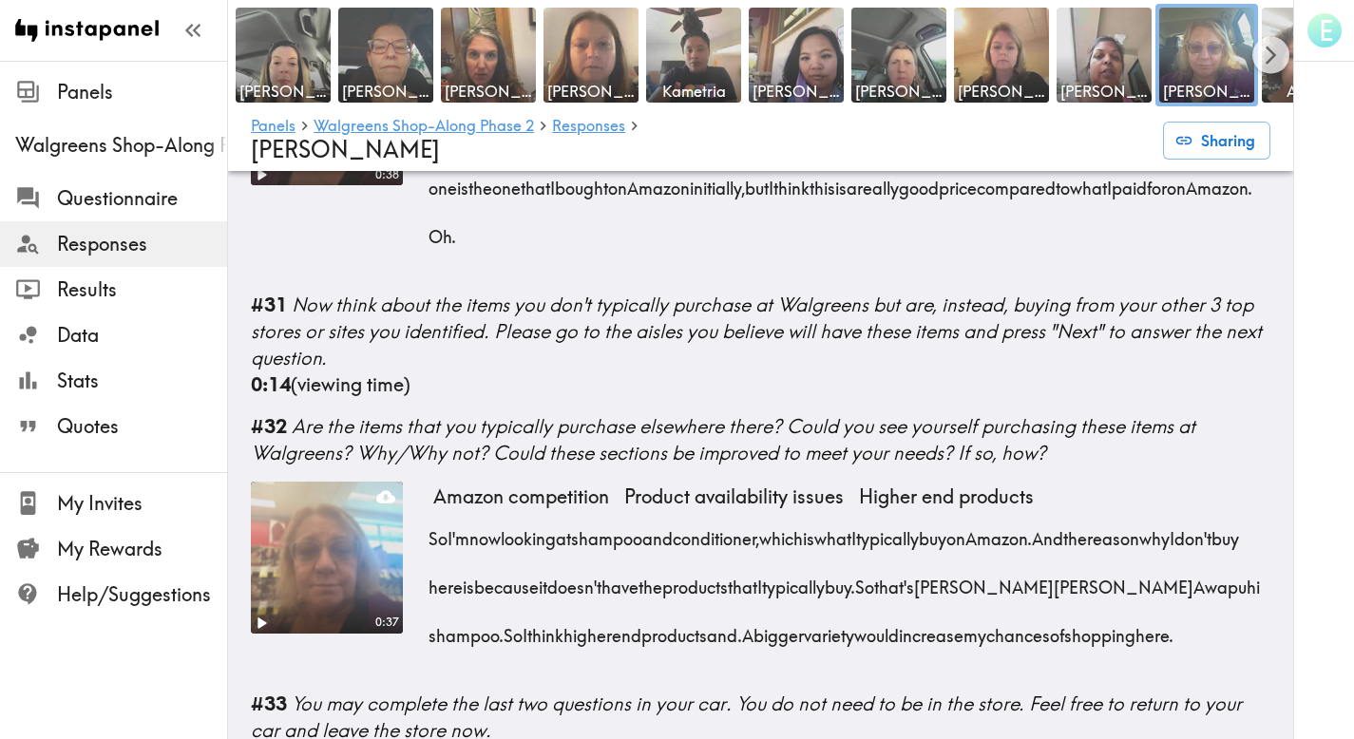
drag, startPoint x: 431, startPoint y: 264, endPoint x: 1000, endPoint y: 318, distance: 571.6
click at [1000, 255] on div "So I am looking now at the product that I was looking for, which is the L'Oreal…" at bounding box center [851, 157] width 837 height 195
copy div "So I am looking now at the product that I was looking for, which is the L'Oreal…"
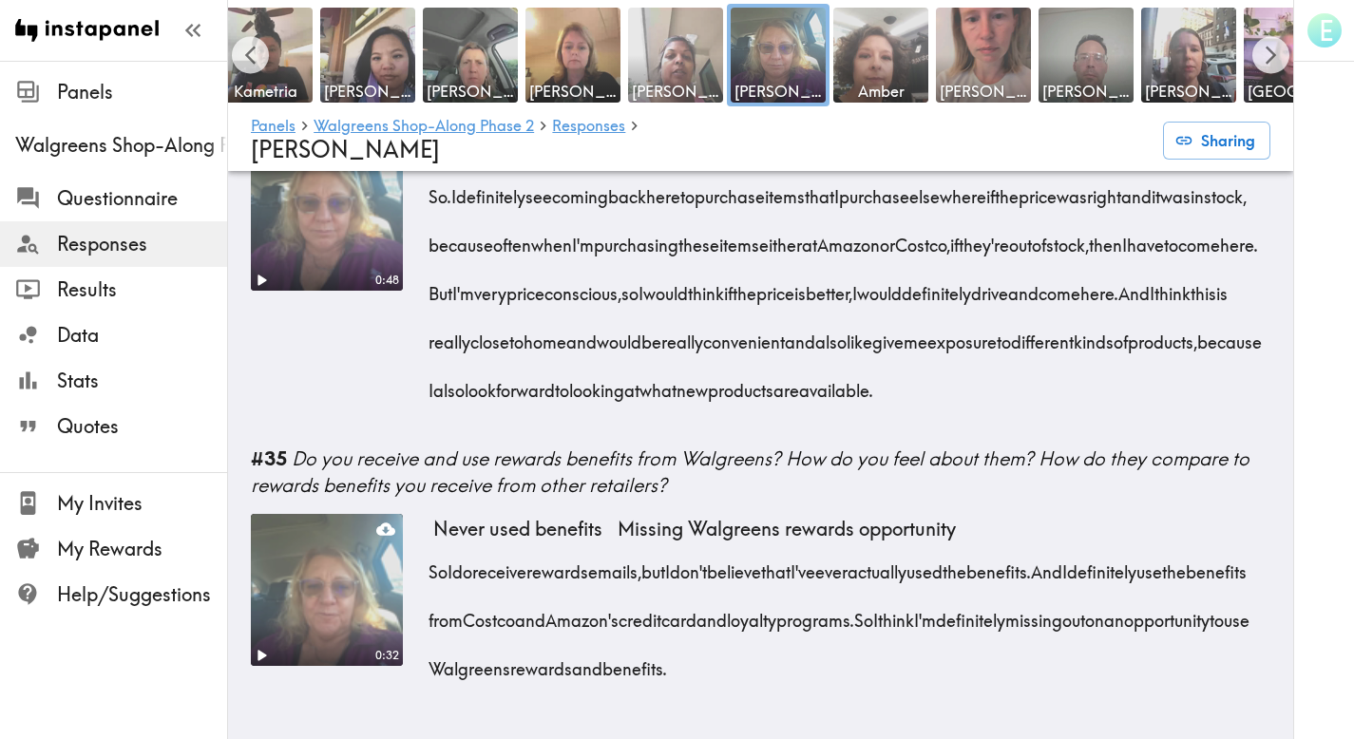
scroll to position [0, 429]
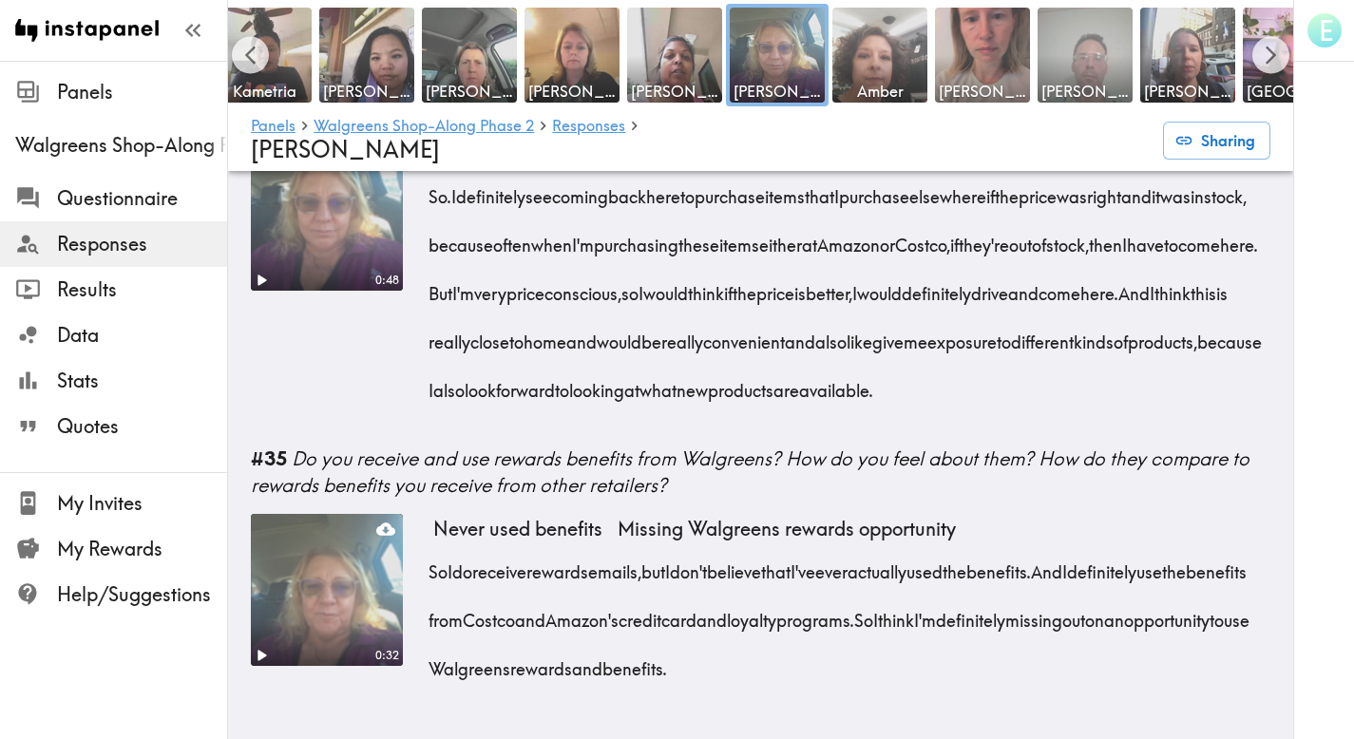
click at [1080, 54] on img at bounding box center [1086, 56] width 100 height 100
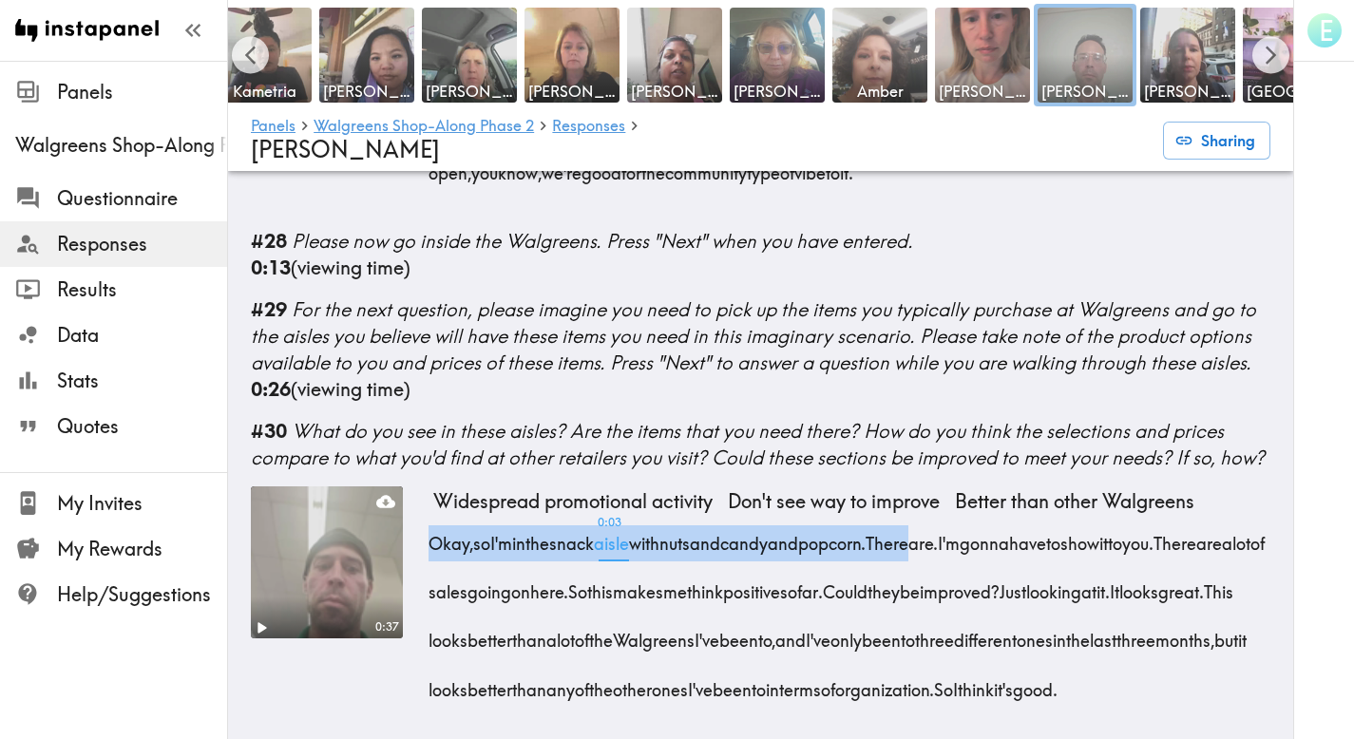
scroll to position [5722, 0]
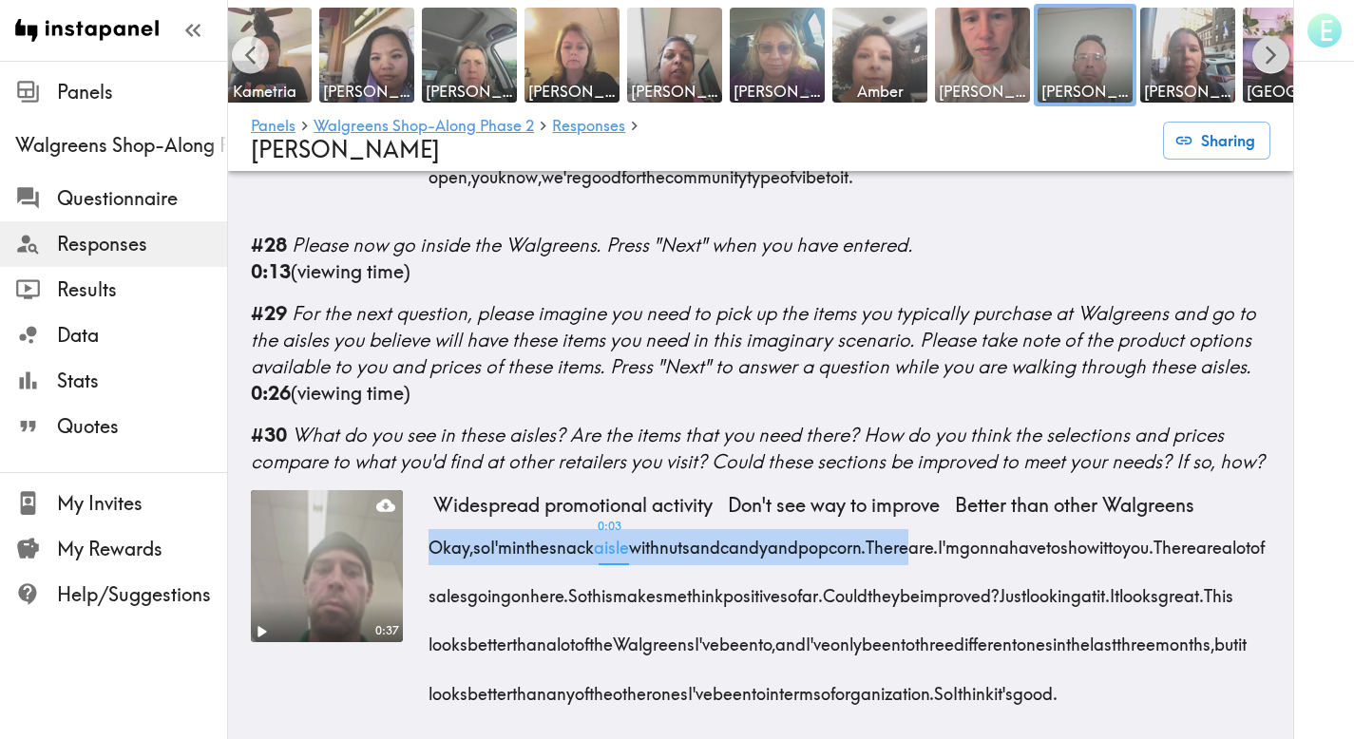
click at [1273, 53] on icon "Scroll right" at bounding box center [1270, 55] width 10 height 18
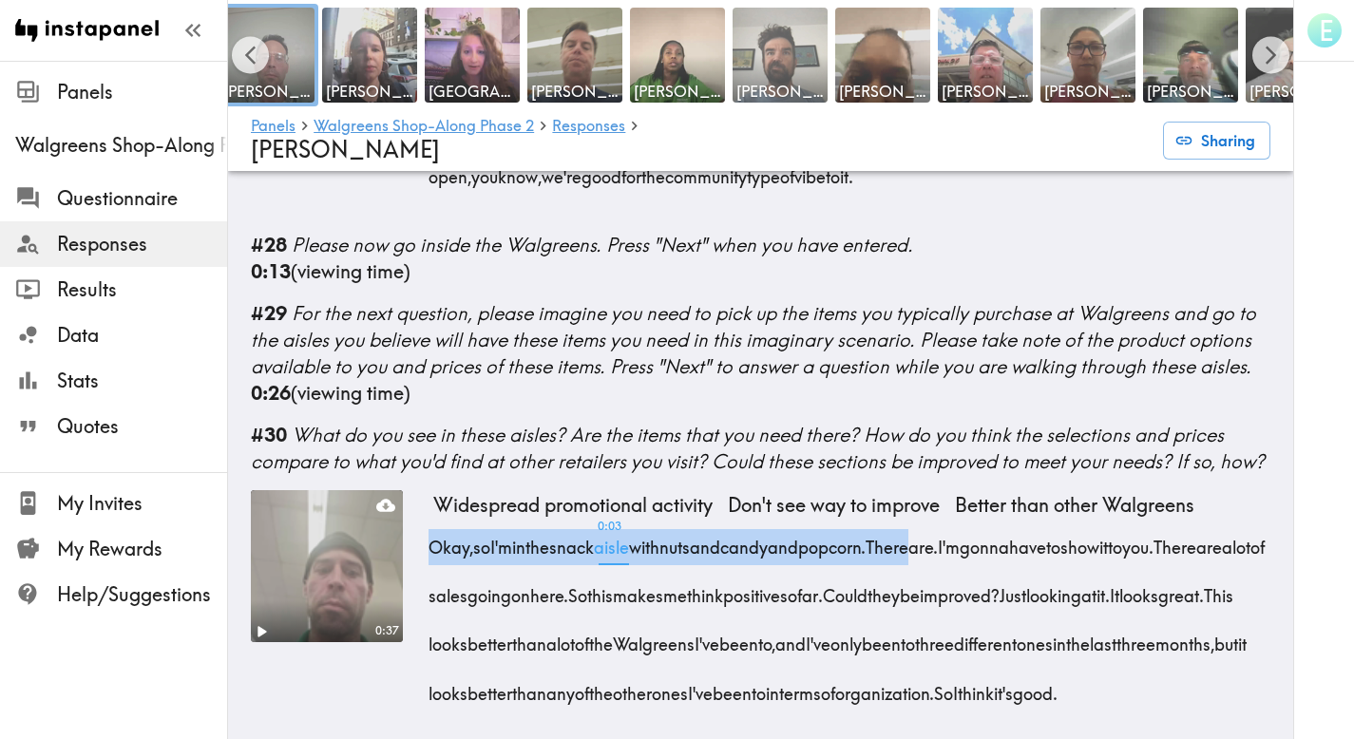
scroll to position [0, 1494]
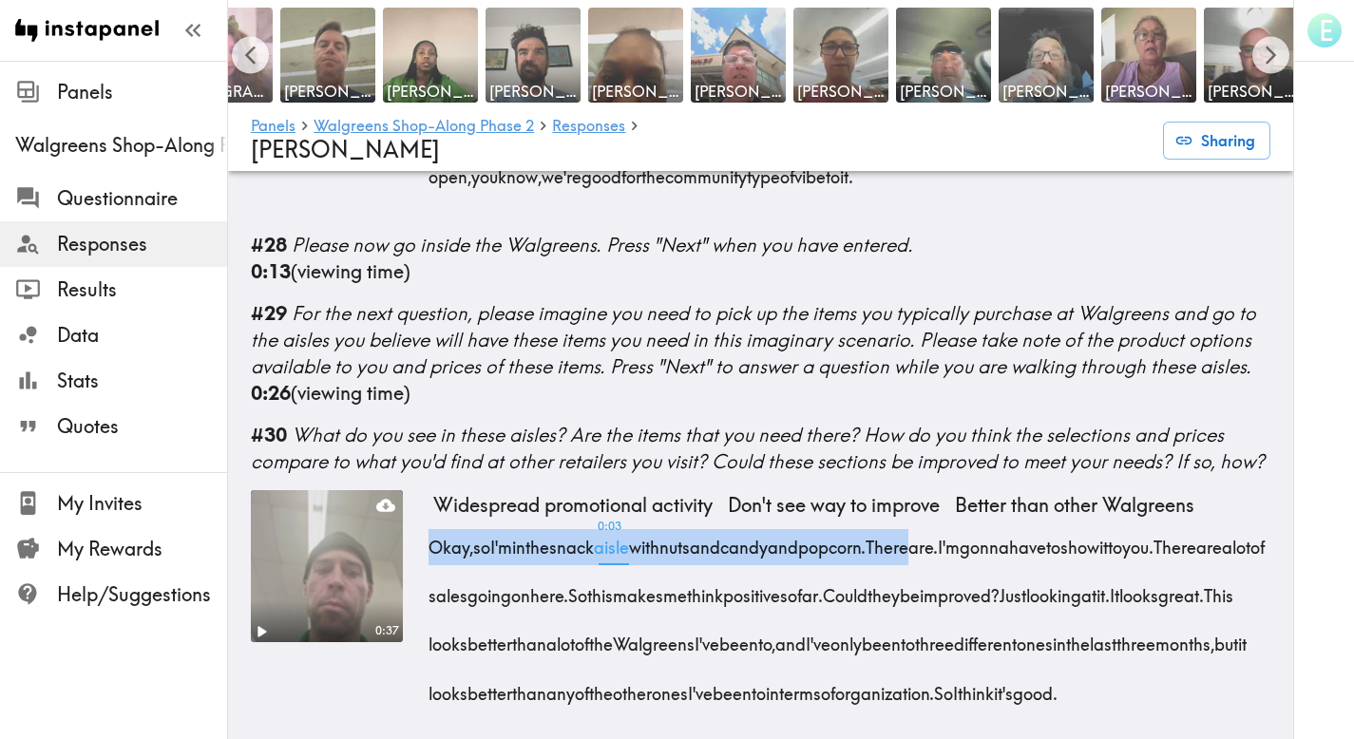
click at [267, 88] on span "[GEOGRAPHIC_DATA]" at bounding box center [224, 91] width 87 height 21
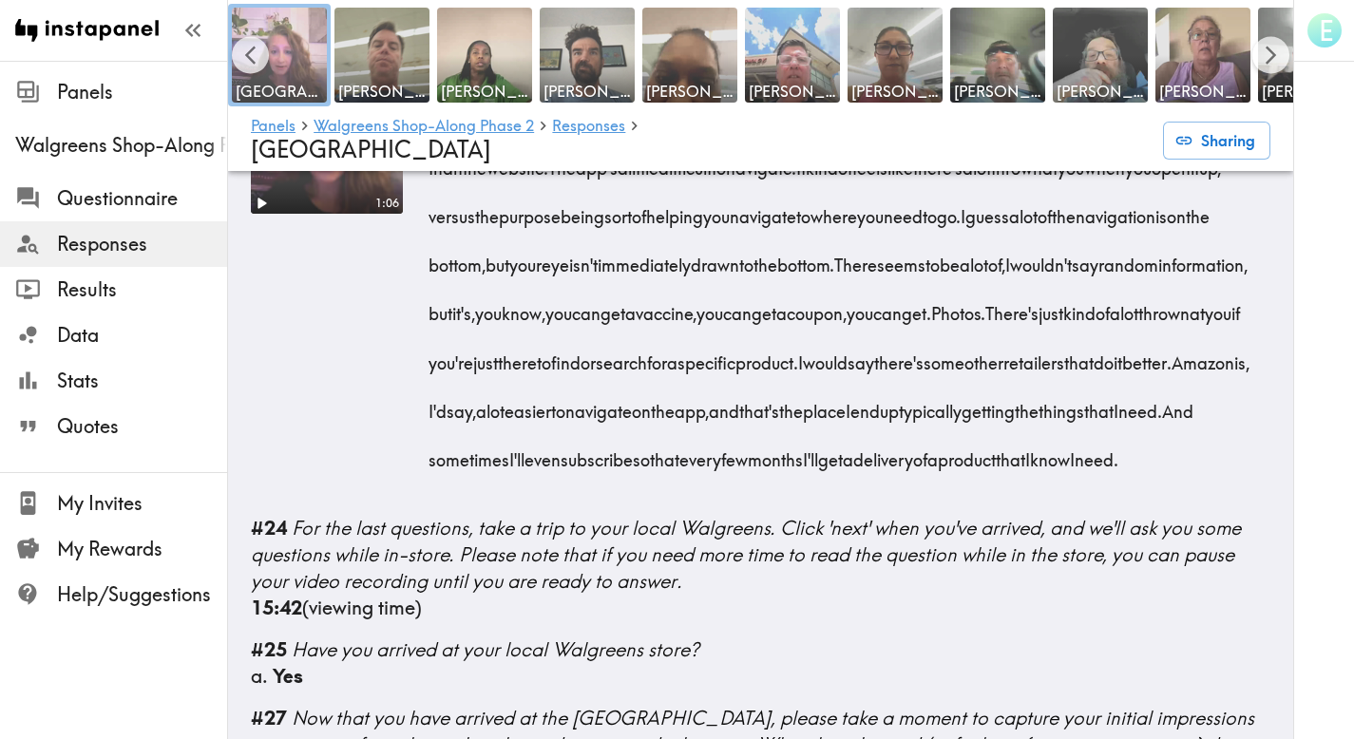
scroll to position [4771, 0]
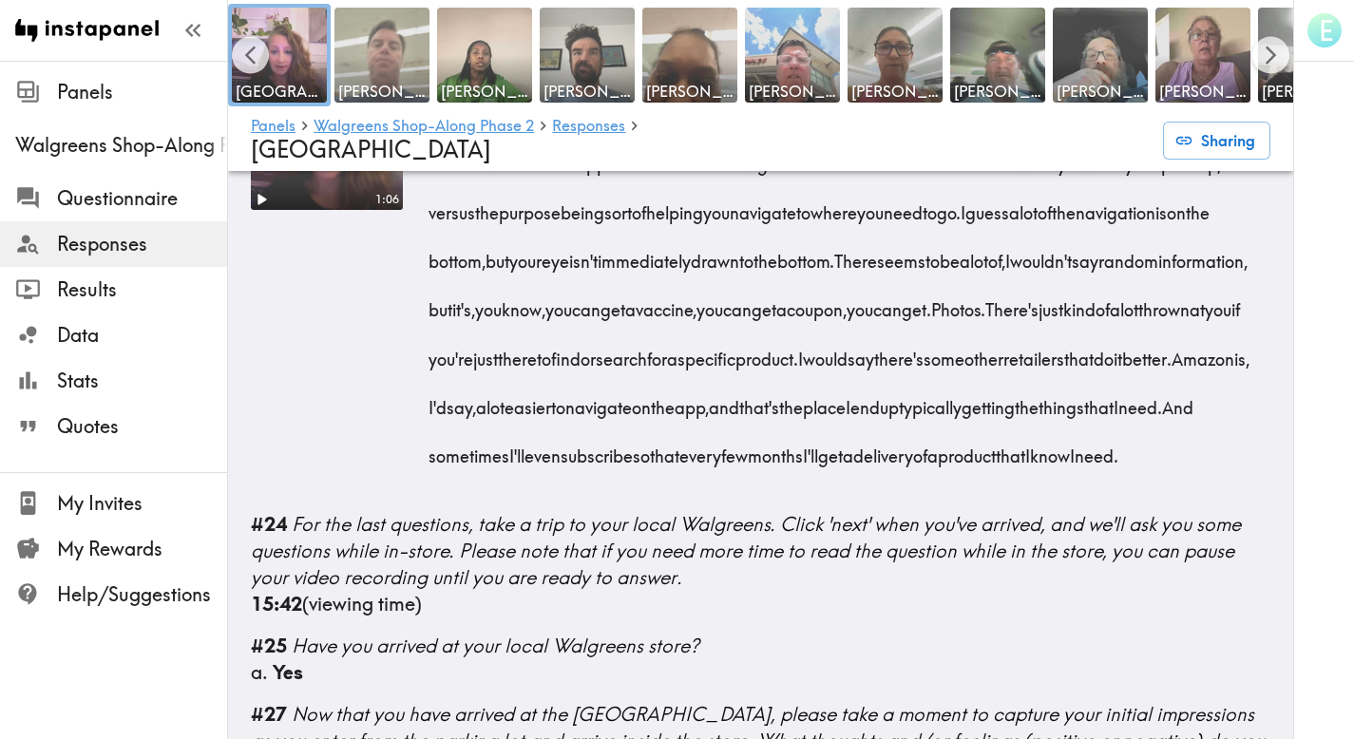
click at [391, 48] on img at bounding box center [383, 56] width 100 height 100
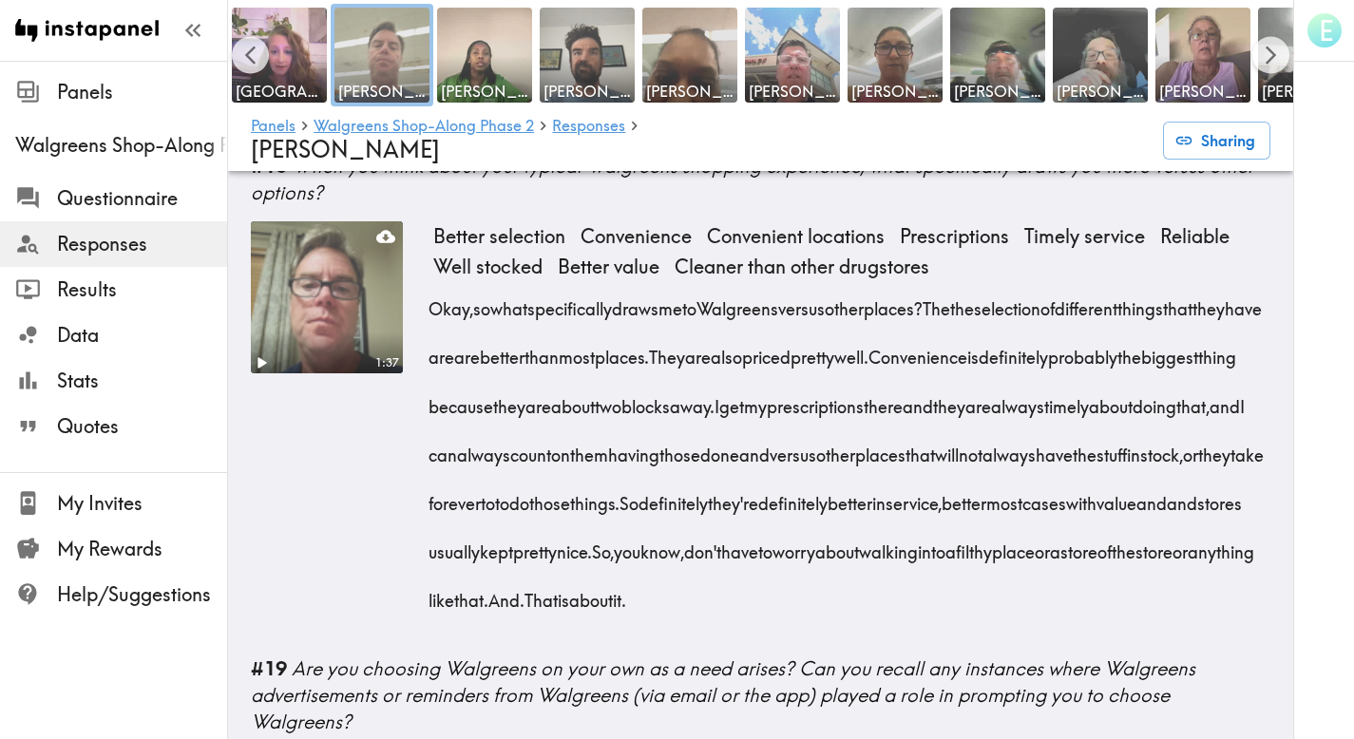
scroll to position [2371, 0]
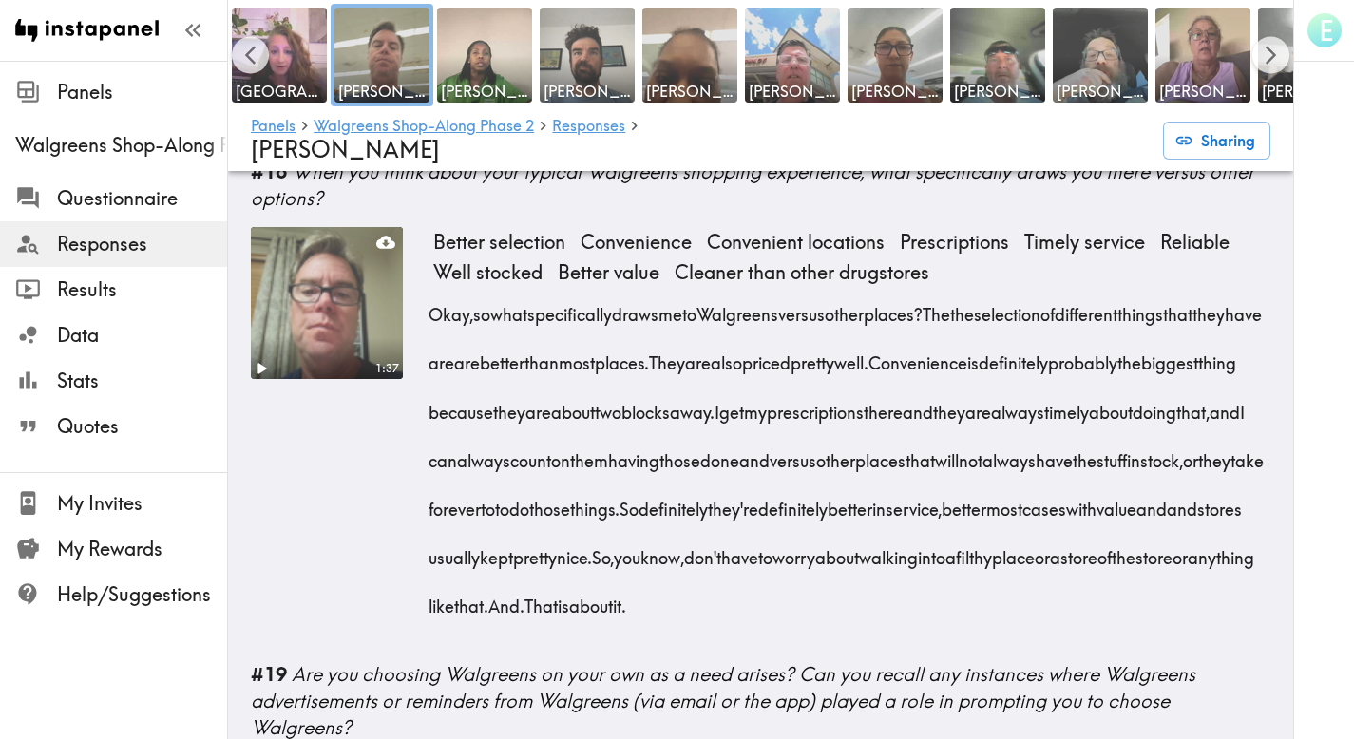
drag, startPoint x: 1012, startPoint y: 292, endPoint x: 1107, endPoint y: 307, distance: 96.2
click at [1107, 307] on div "Okay, so what specifically draws me to Walgreens versus other places? The the s…" at bounding box center [851, 454] width 837 height 340
drag, startPoint x: 1006, startPoint y: 288, endPoint x: 1035, endPoint y: 345, distance: 63.7
click at [1035, 345] on div "Okay, so what specifically draws me to Walgreens versus other places? The the s…" at bounding box center [851, 454] width 837 height 340
copy div "the selection of different things that they have are are better than most place…"
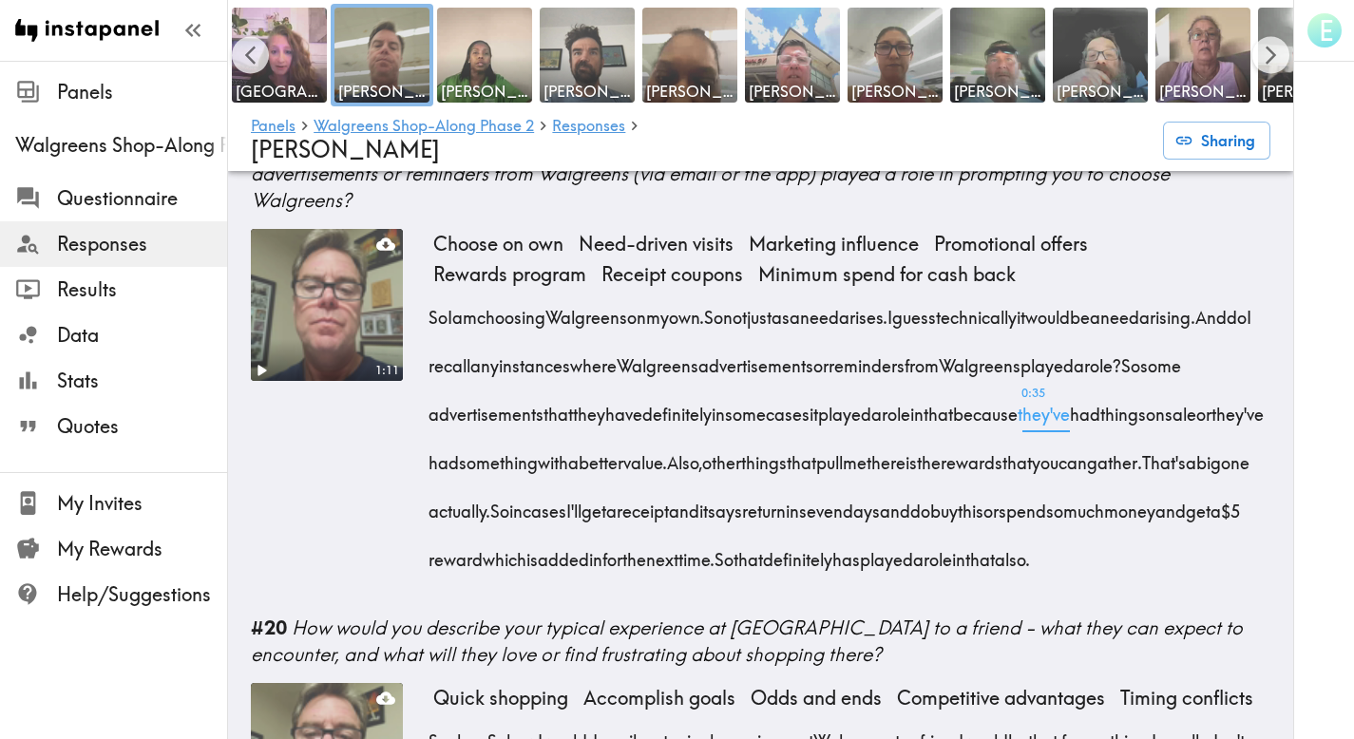
scroll to position [2988, 0]
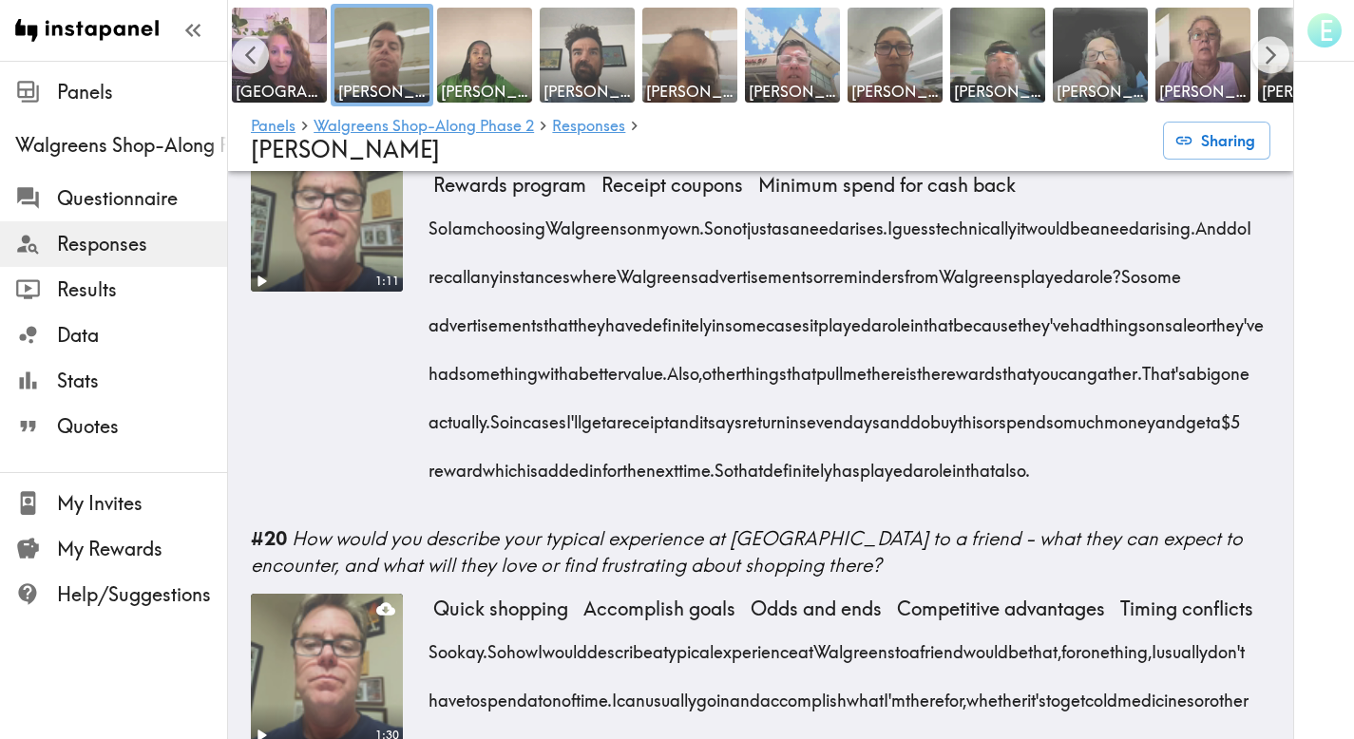
click at [303, 502] on div "1:11" at bounding box center [327, 325] width 152 height 371
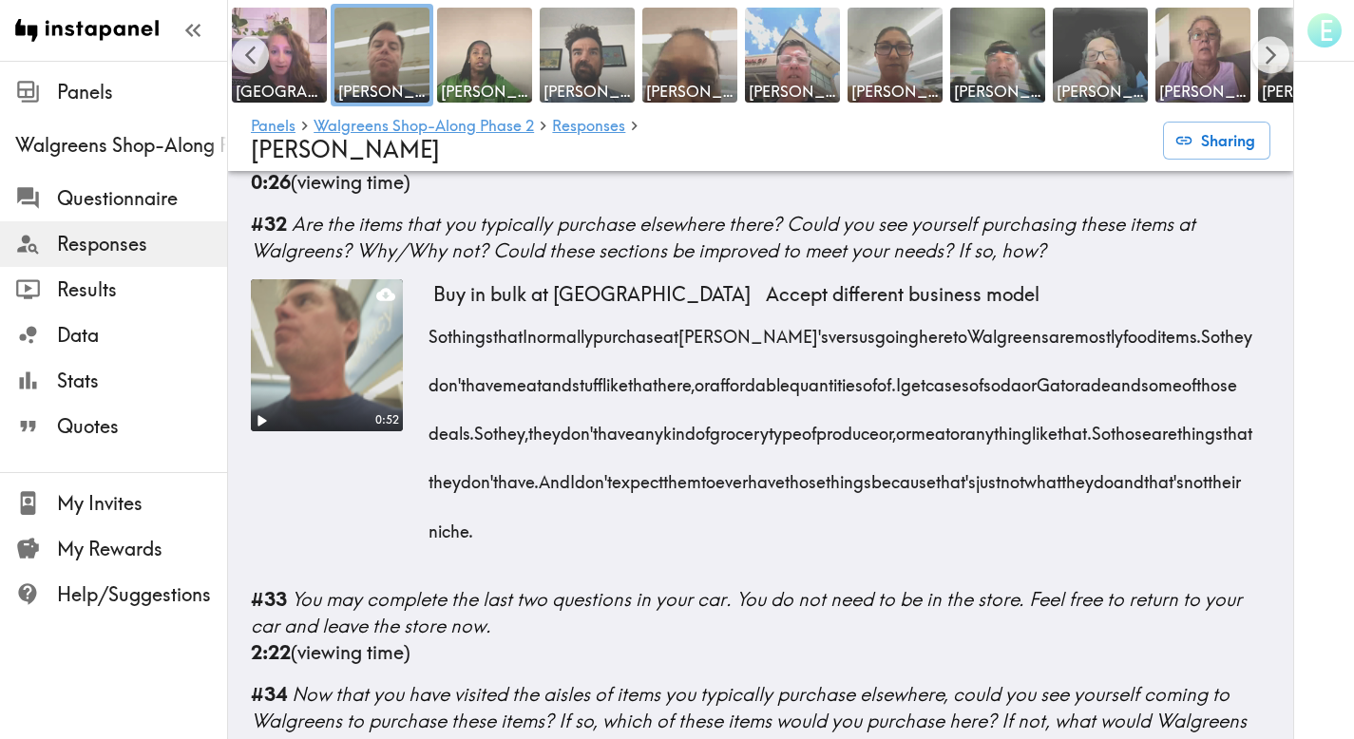
scroll to position [6580, 0]
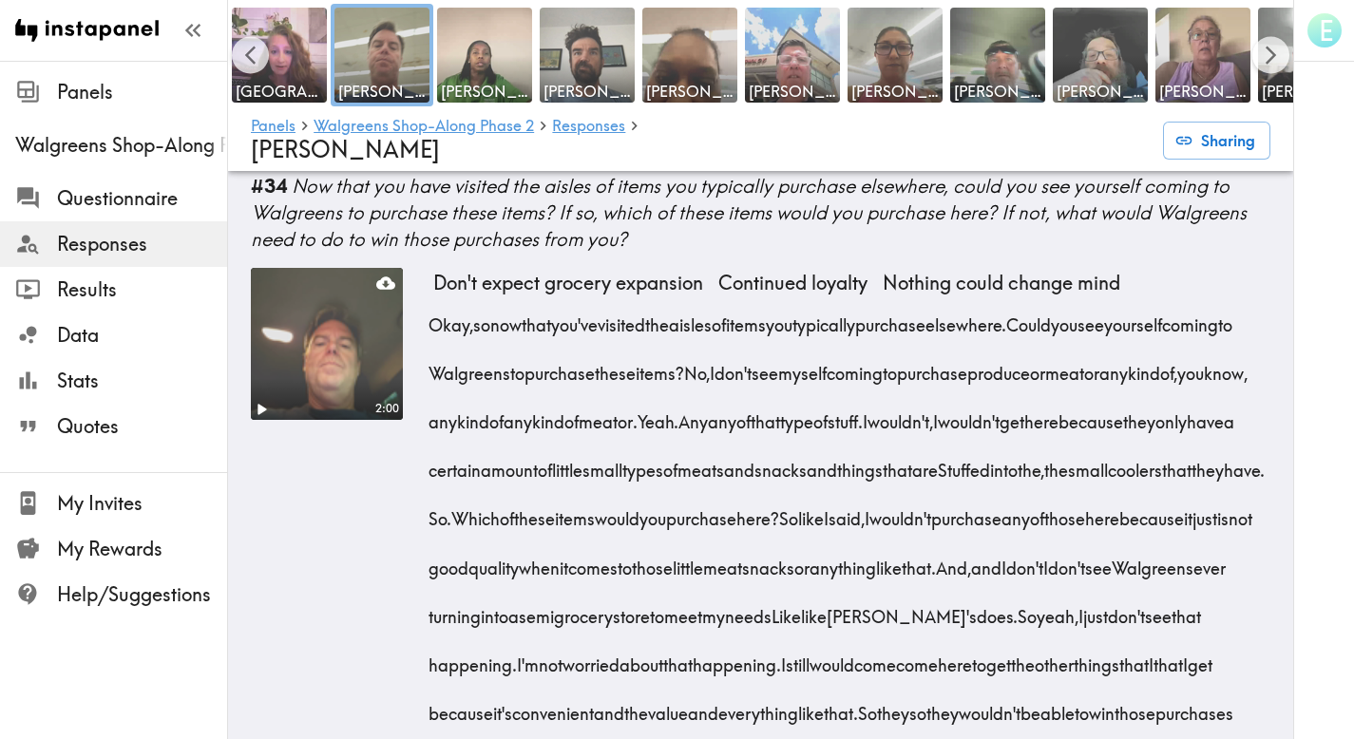
scroll to position [7121, 0]
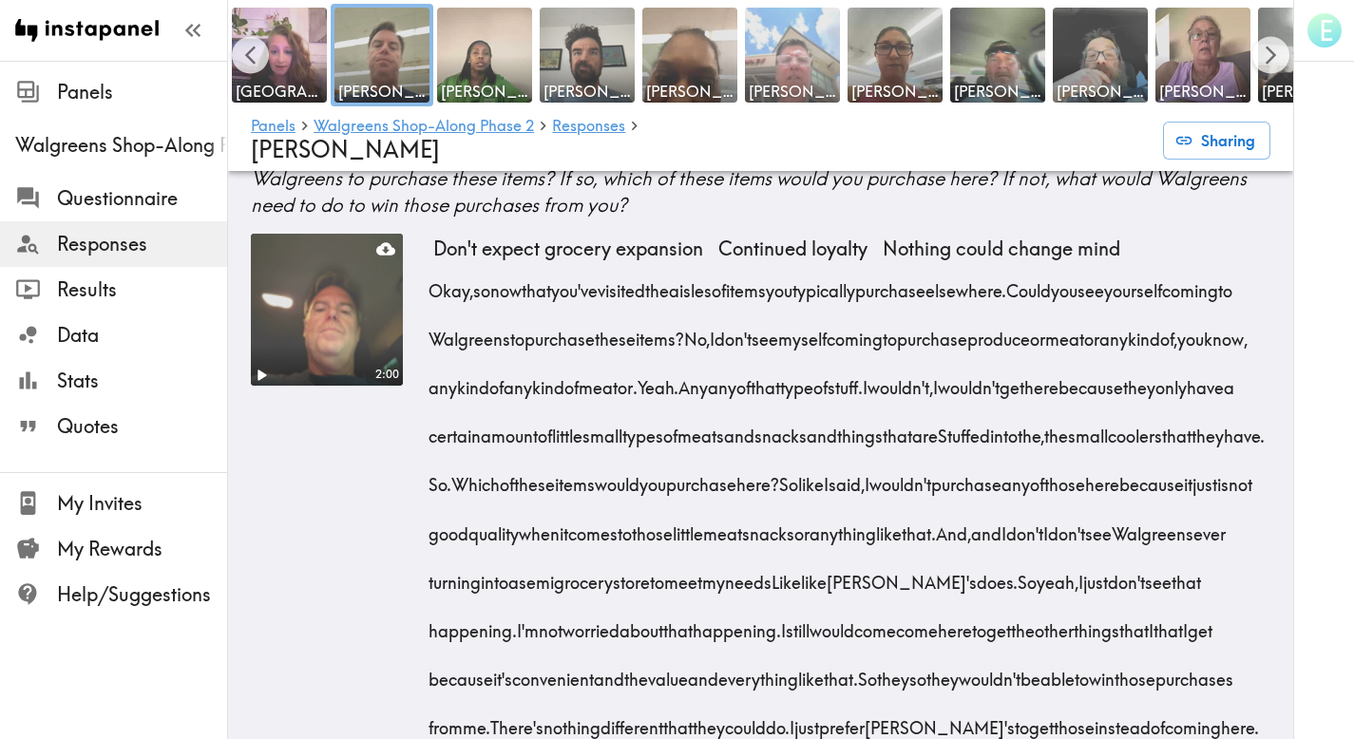
click at [789, 51] on img at bounding box center [793, 56] width 100 height 100
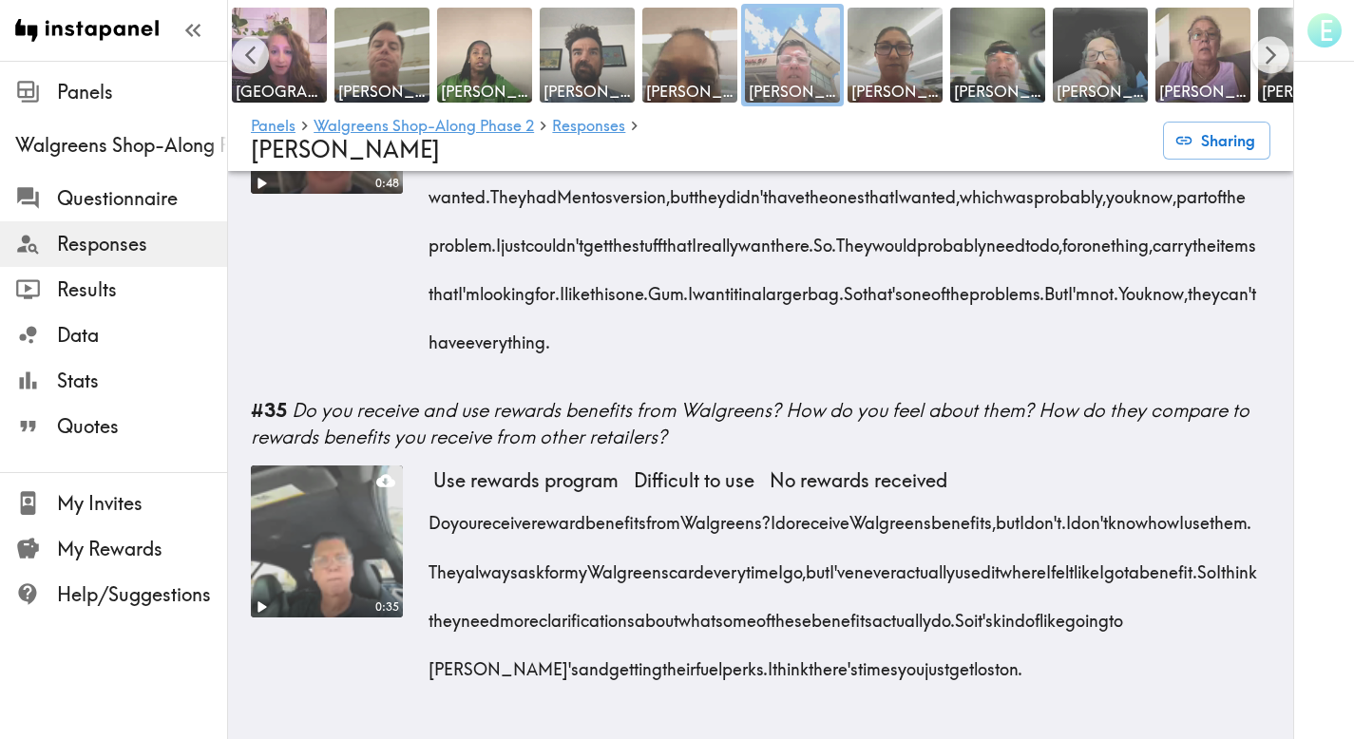
scroll to position [5931, 0]
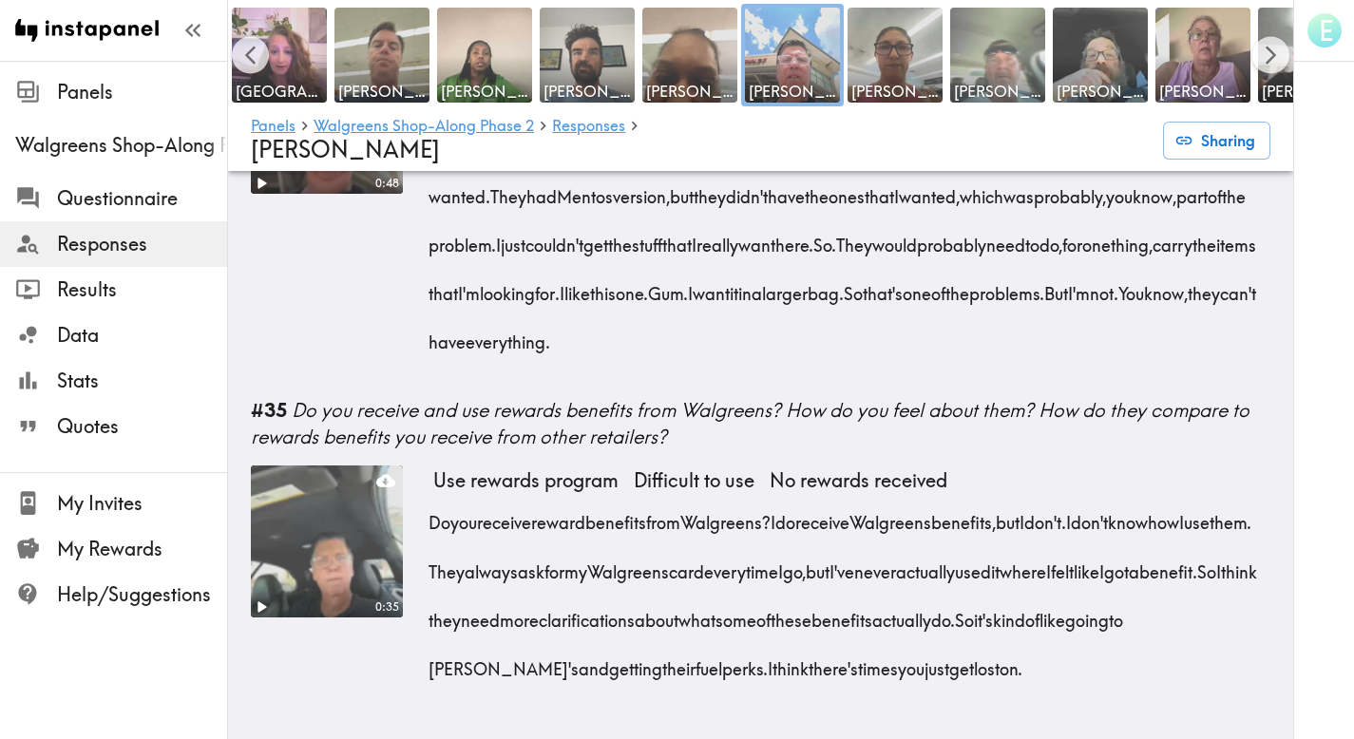
click at [1003, 60] on img at bounding box center [998, 56] width 100 height 100
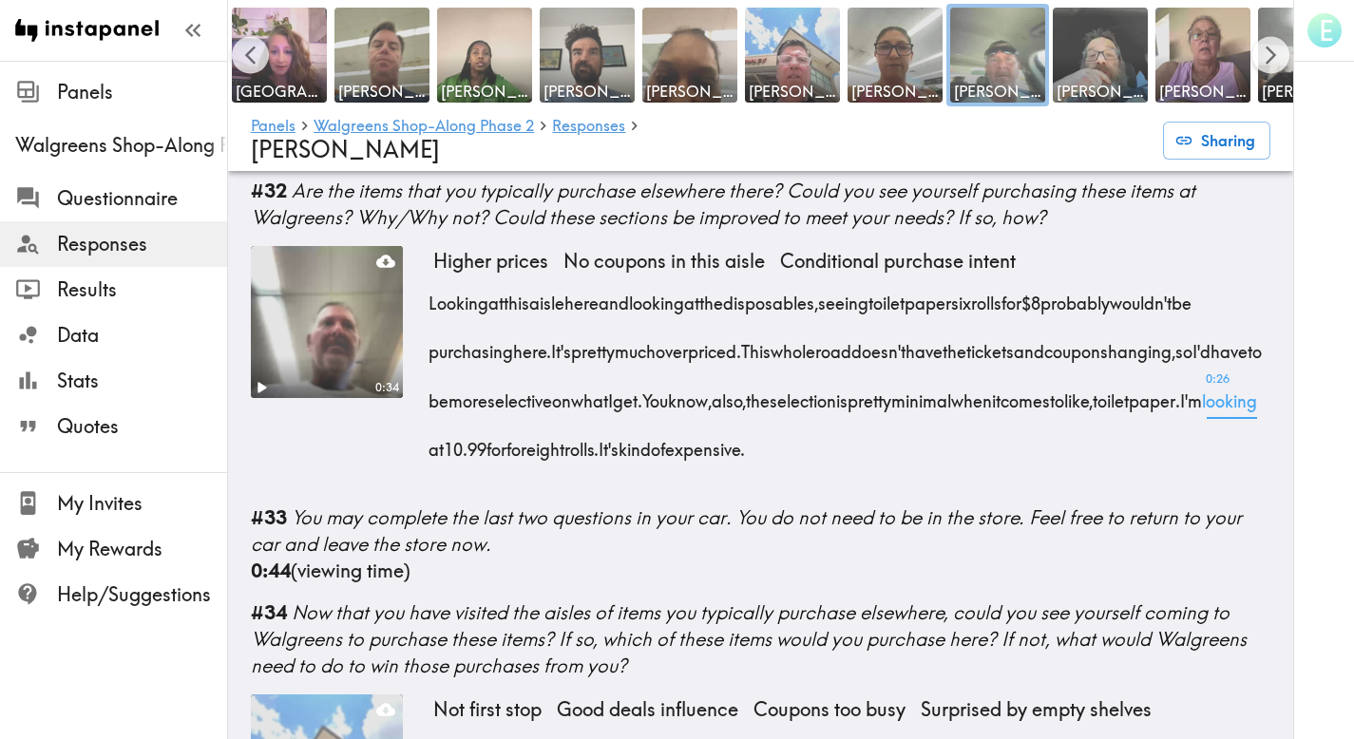
scroll to position [5431, 0]
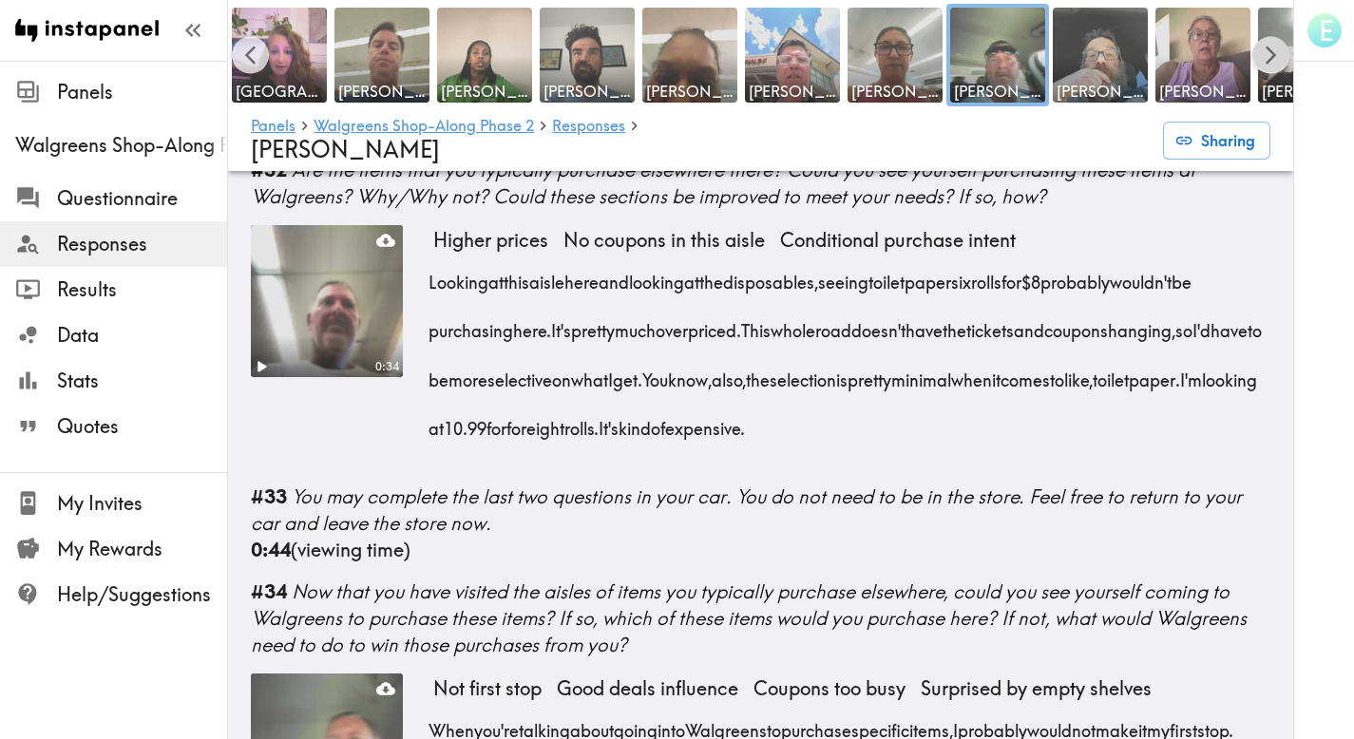
click at [1269, 54] on icon "Scroll right" at bounding box center [1271, 56] width 22 height 22
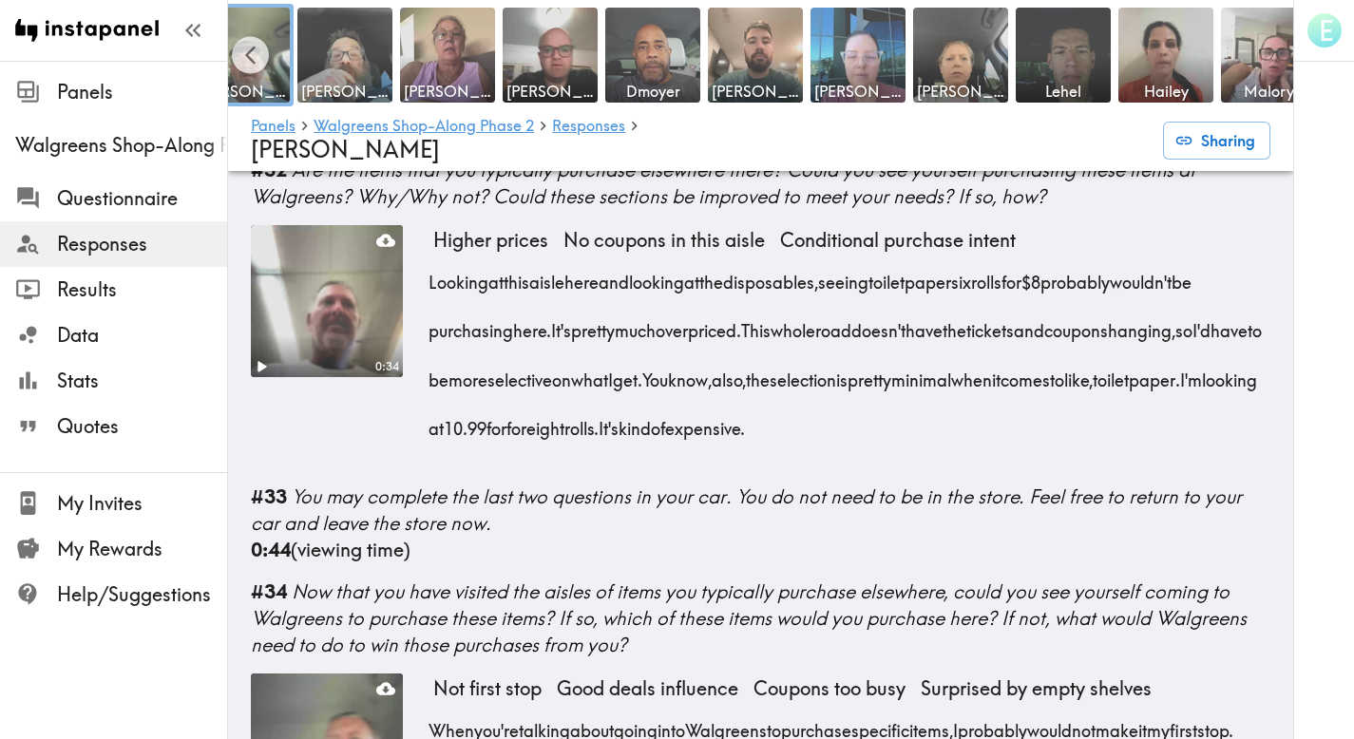
scroll to position [0, 2226]
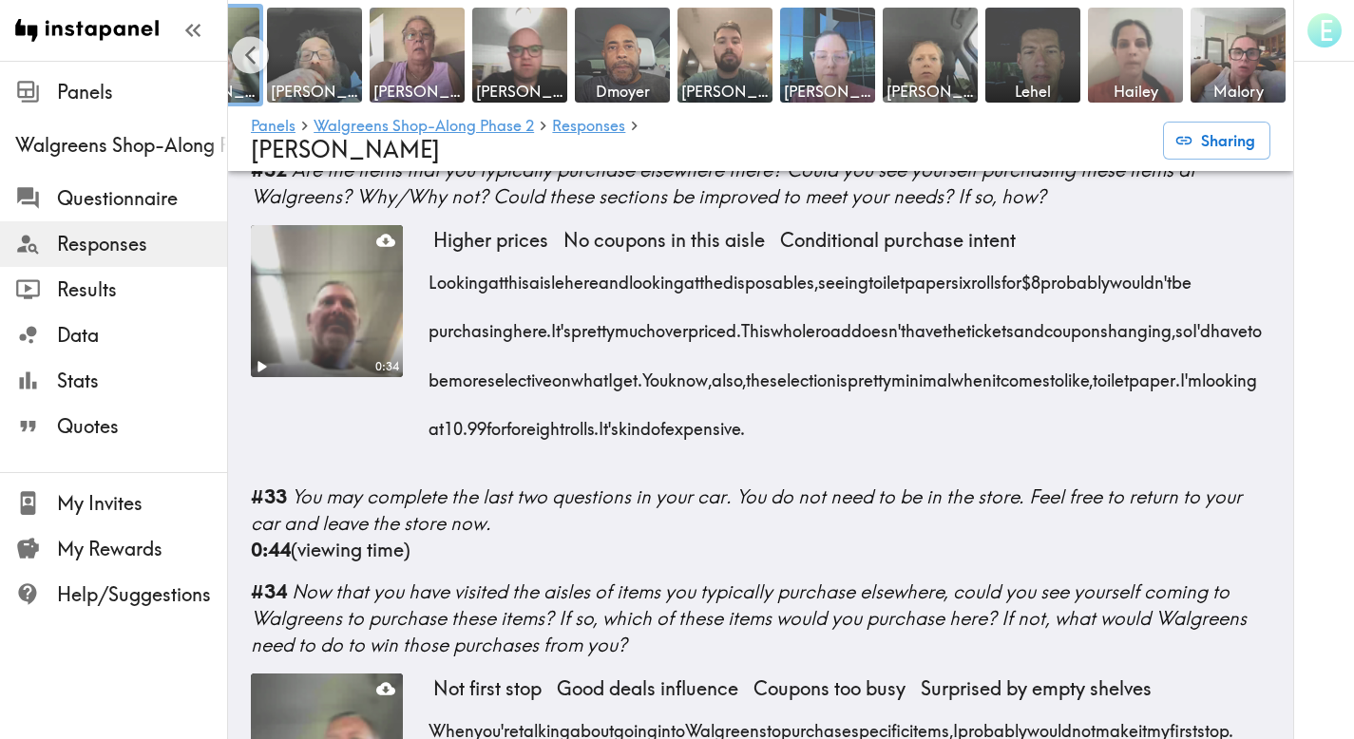
click at [1125, 54] on img at bounding box center [1136, 56] width 100 height 100
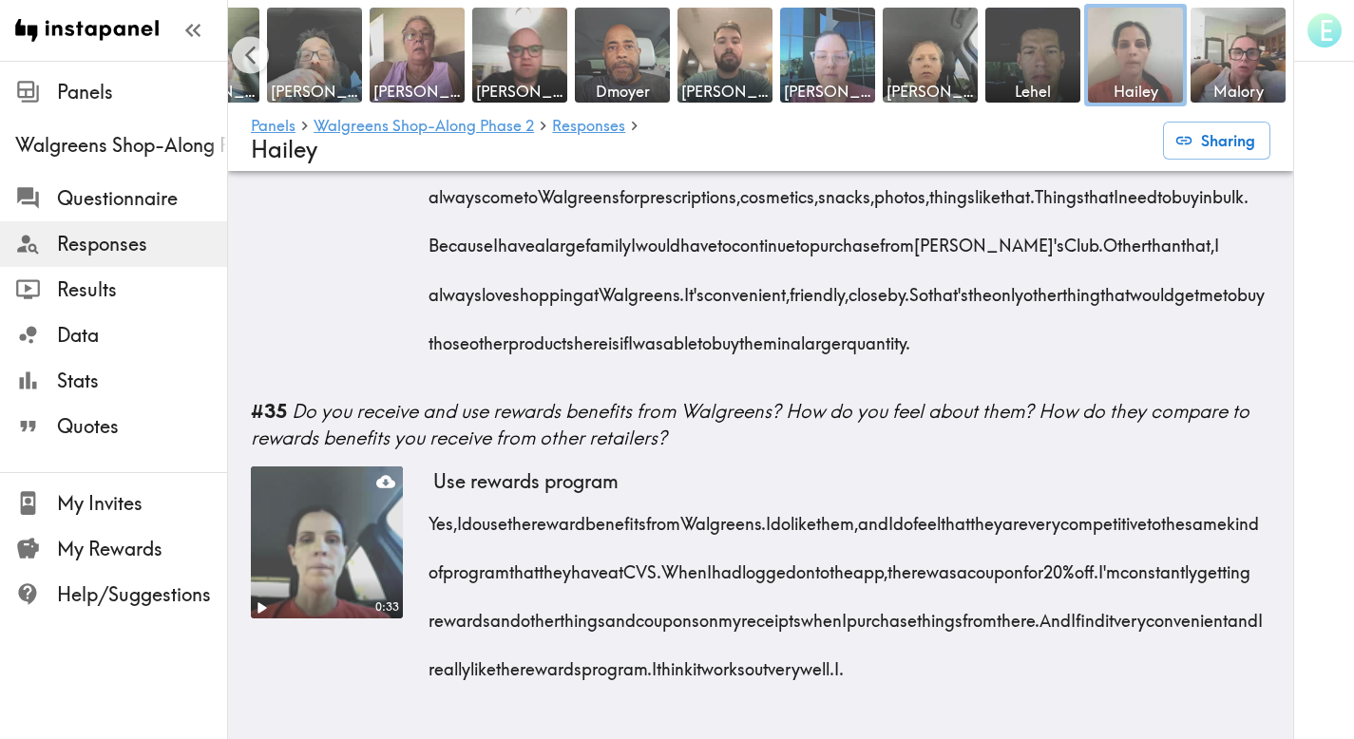
scroll to position [6684, 0]
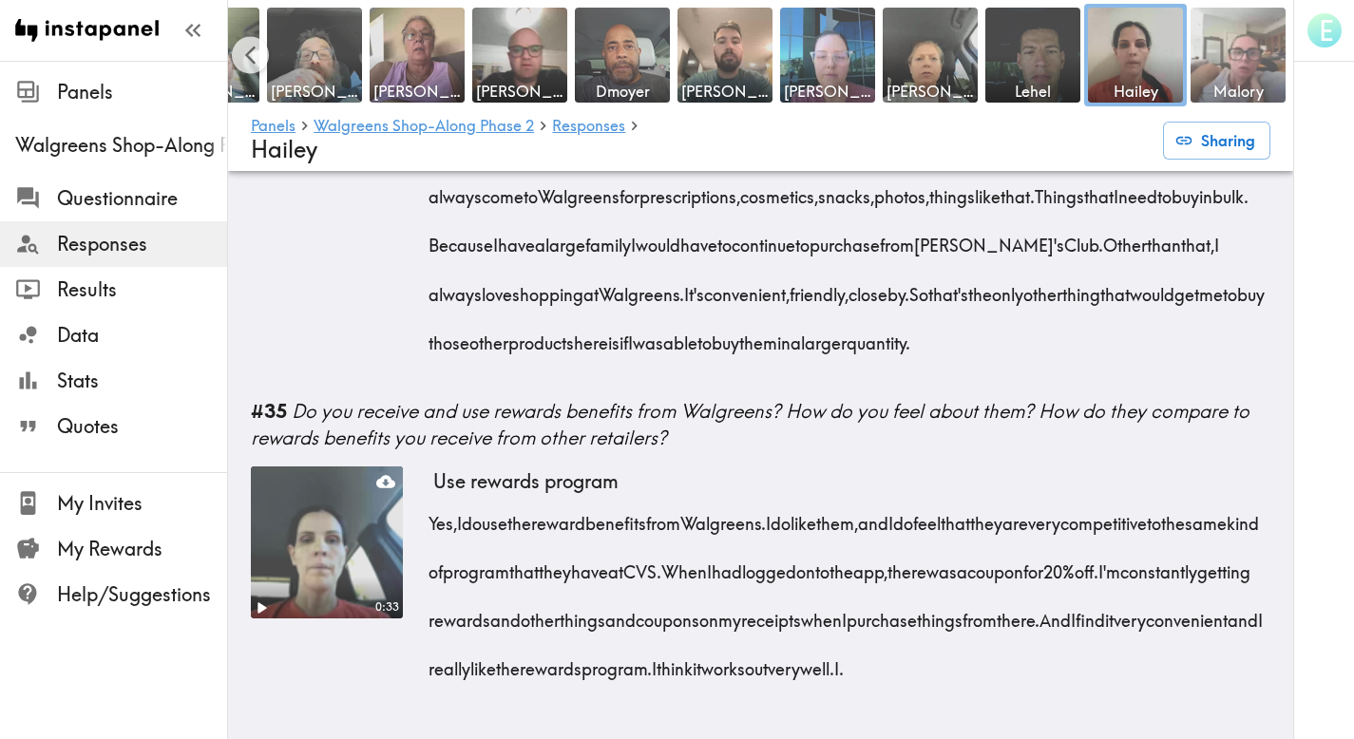
click at [1253, 52] on img at bounding box center [1238, 56] width 100 height 100
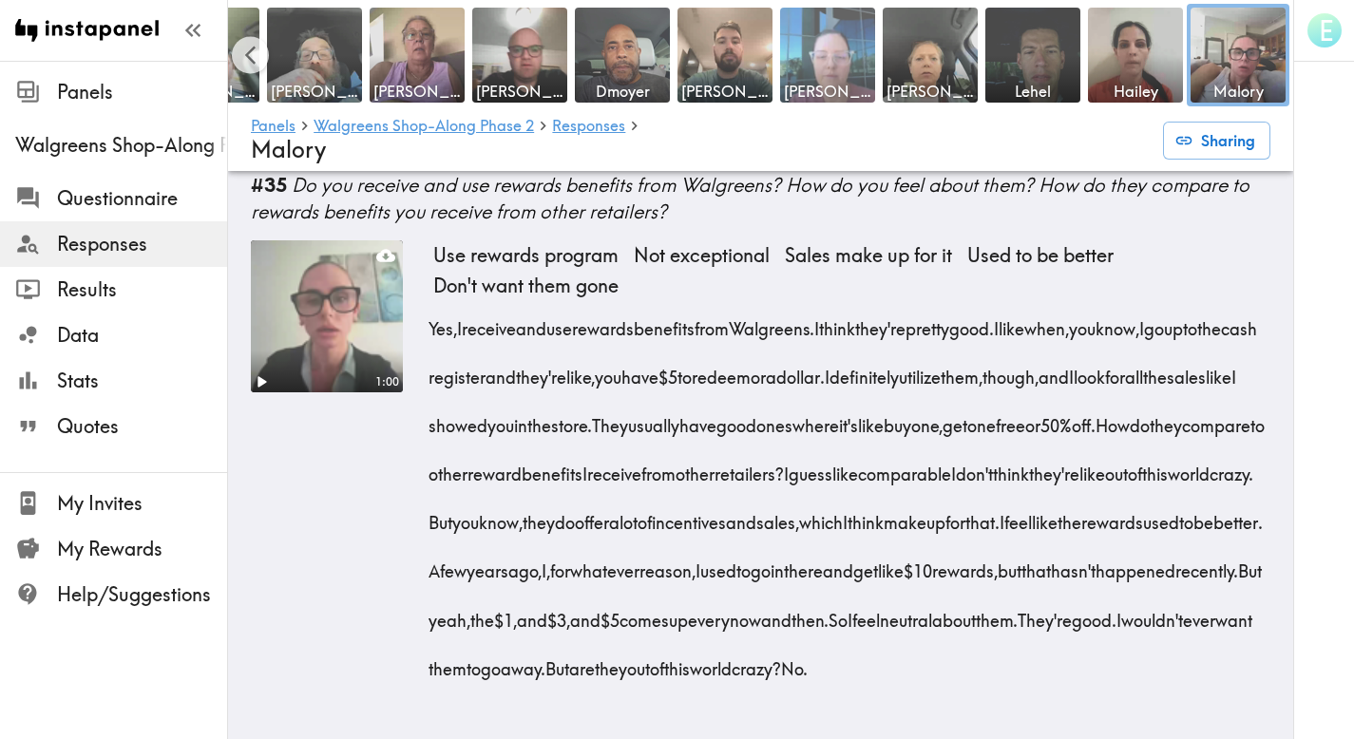
click at [846, 58] on img at bounding box center [828, 56] width 100 height 100
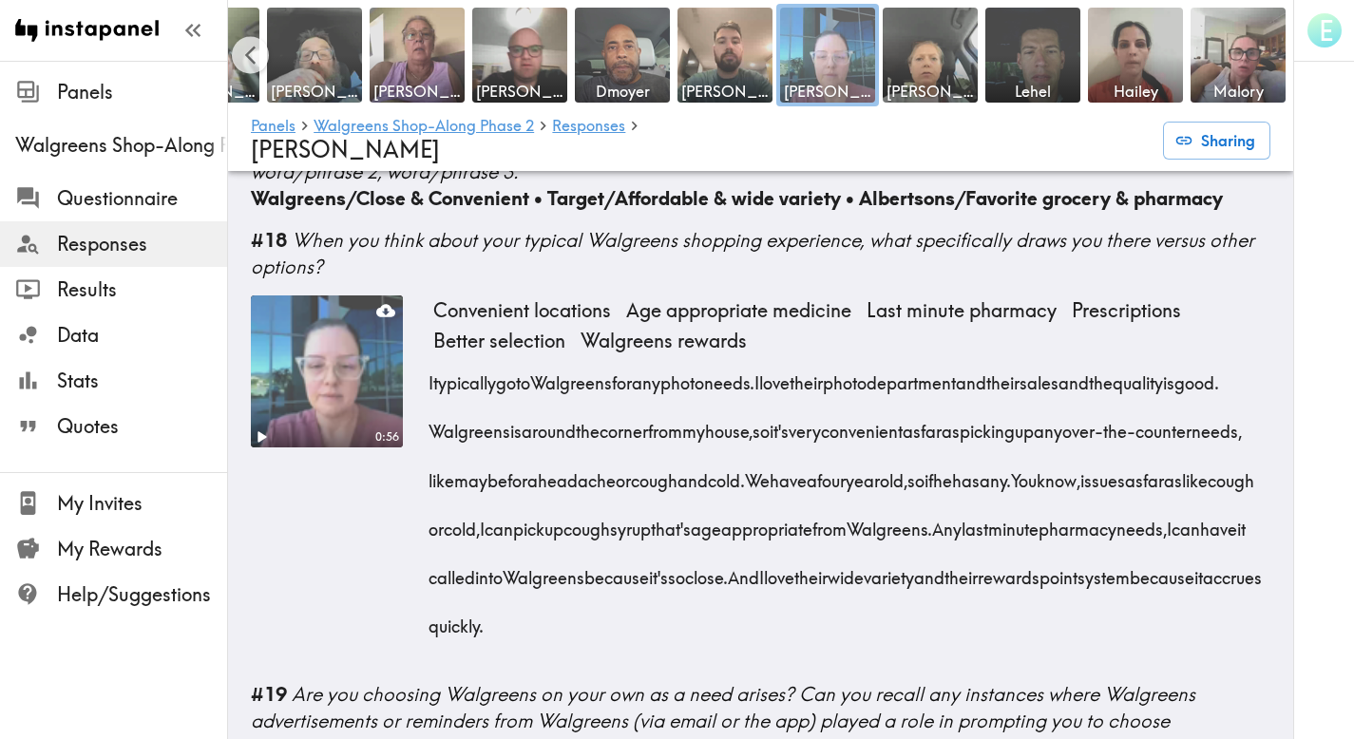
scroll to position [2411, 0]
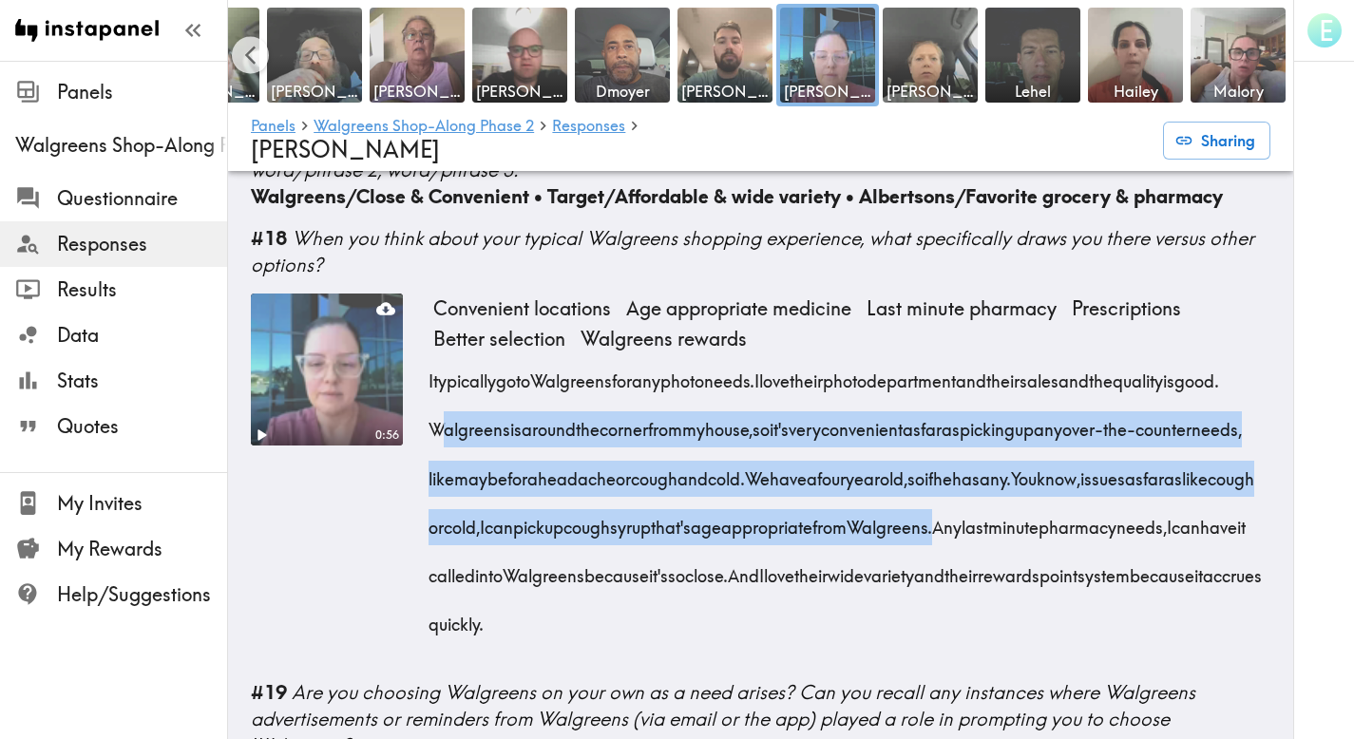
drag, startPoint x: 554, startPoint y: 527, endPoint x: 555, endPoint y: 375, distance: 152.0
click at [555, 375] on div "I typically go to Walgreens for any photo needs. I love their photo department …" at bounding box center [851, 497] width 837 height 292
copy div "Walgreens is around the corner from my house, so it's very convenient as far as…"
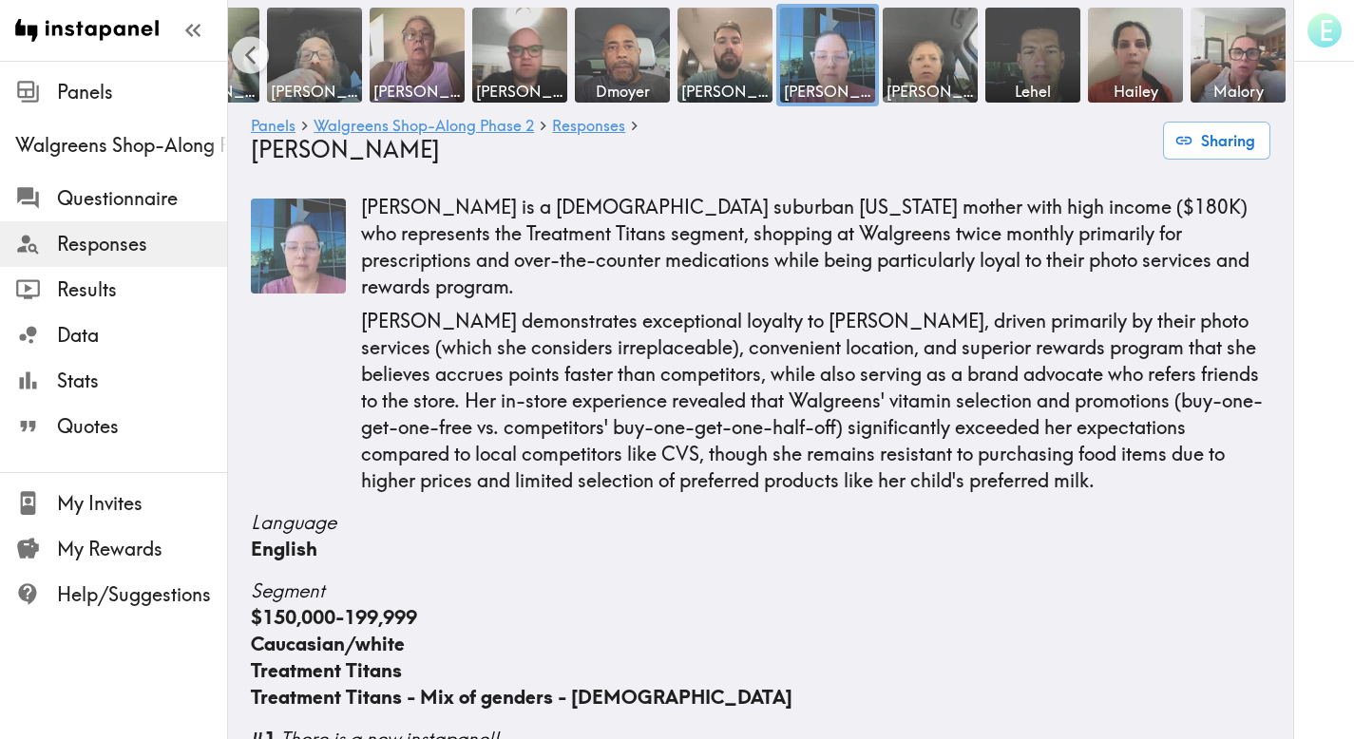
scroll to position [0, 0]
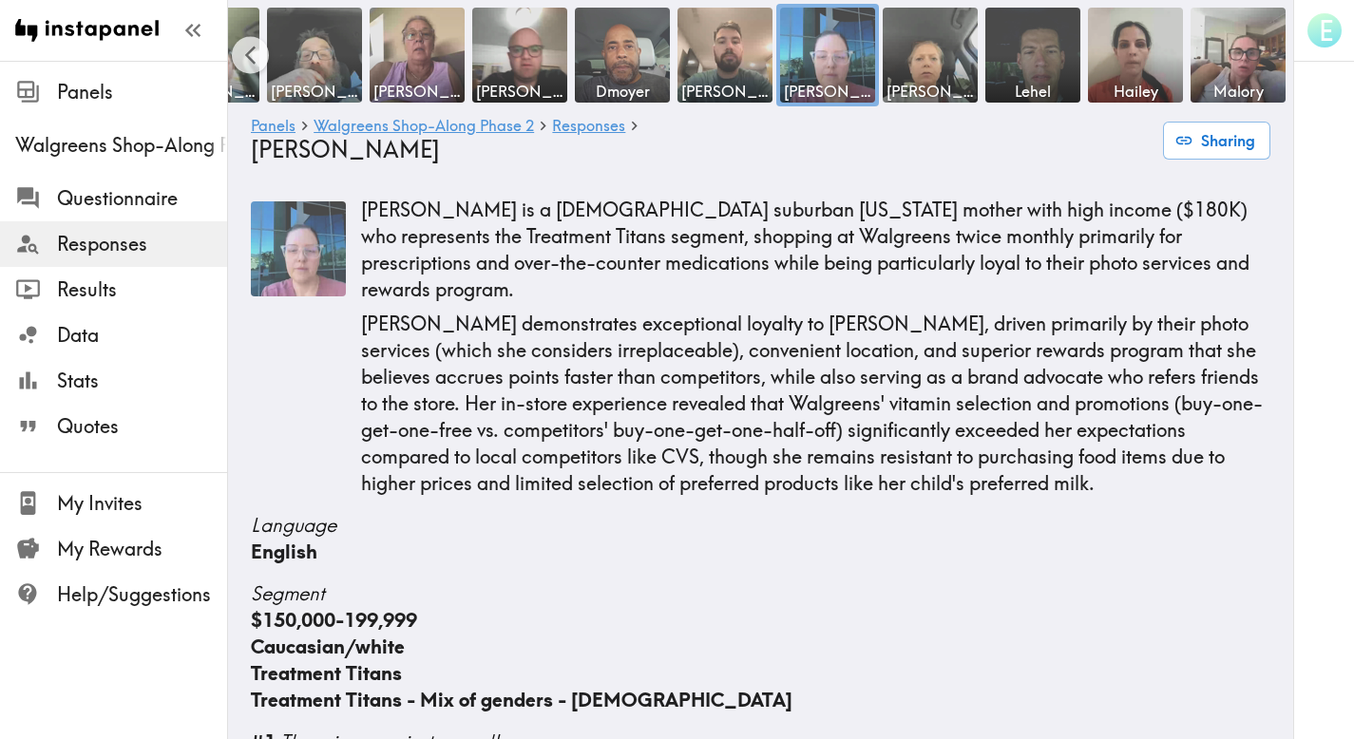
click at [893, 311] on p "Shaleena demonstrates exceptional loyalty to Walgreens, driven primarily by the…" at bounding box center [815, 404] width 909 height 186
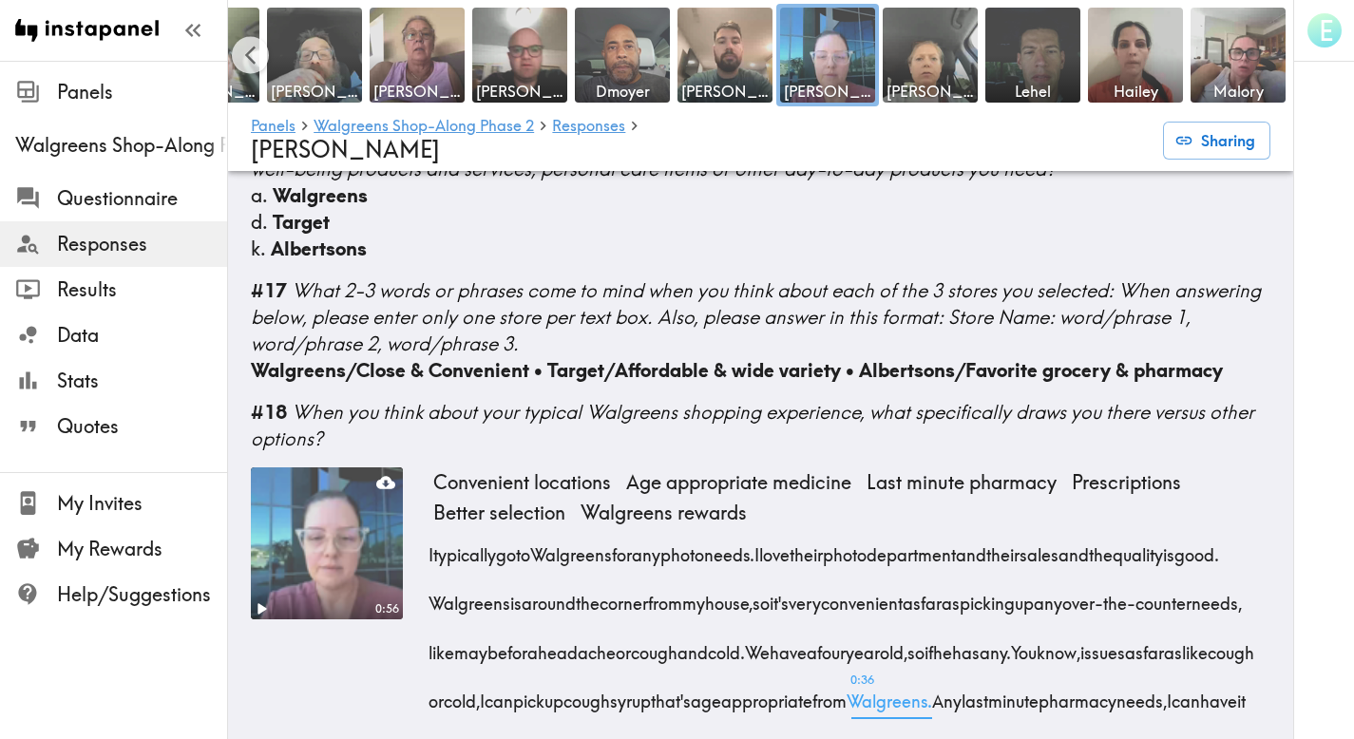
scroll to position [2243, 0]
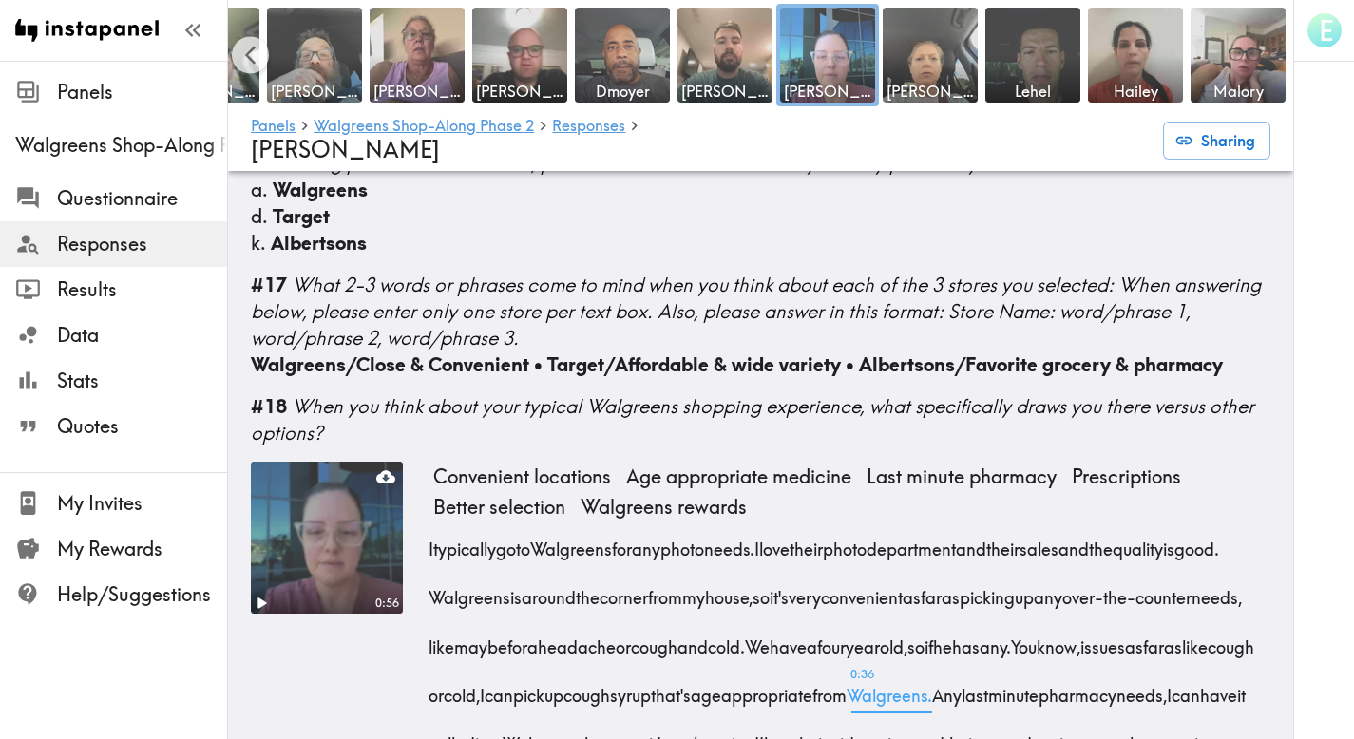
click at [290, 521] on video at bounding box center [327, 538] width 160 height 160
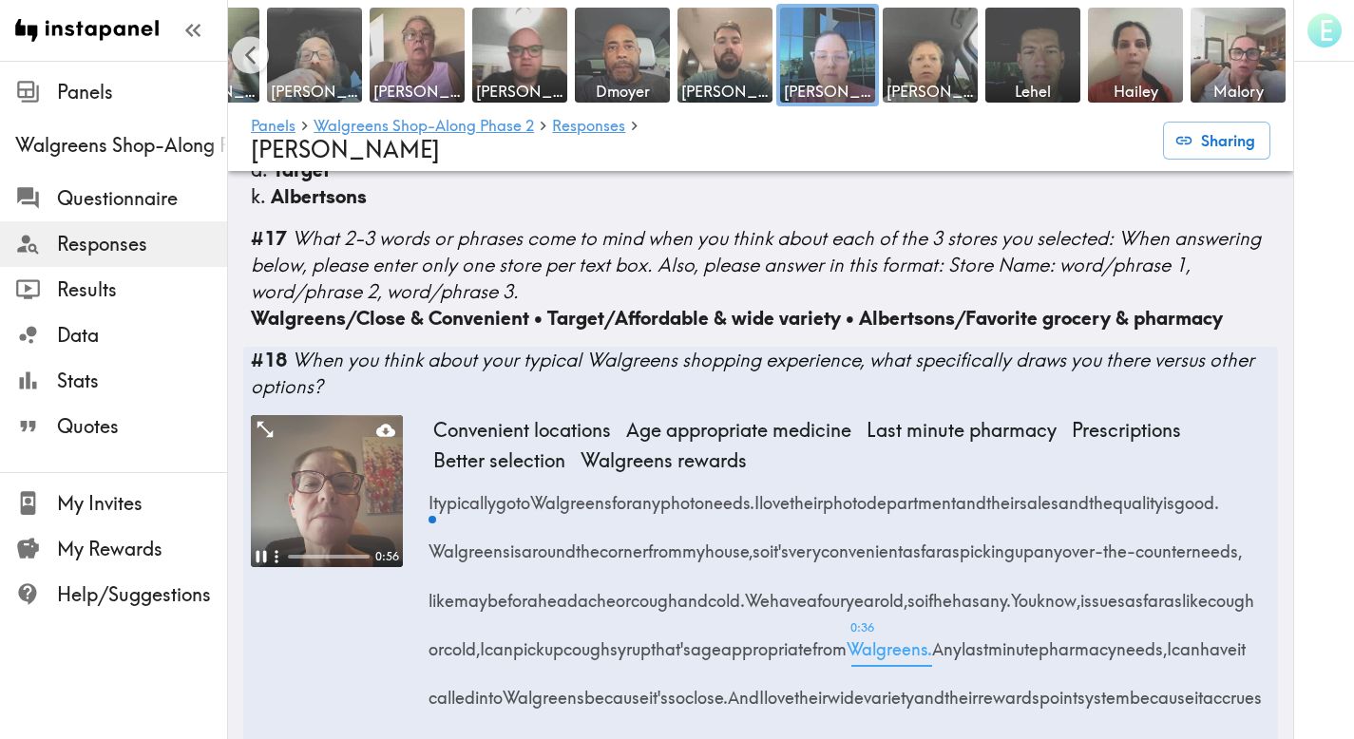
scroll to position [2291, 0]
click at [266, 416] on icon "Expand" at bounding box center [265, 428] width 25 height 25
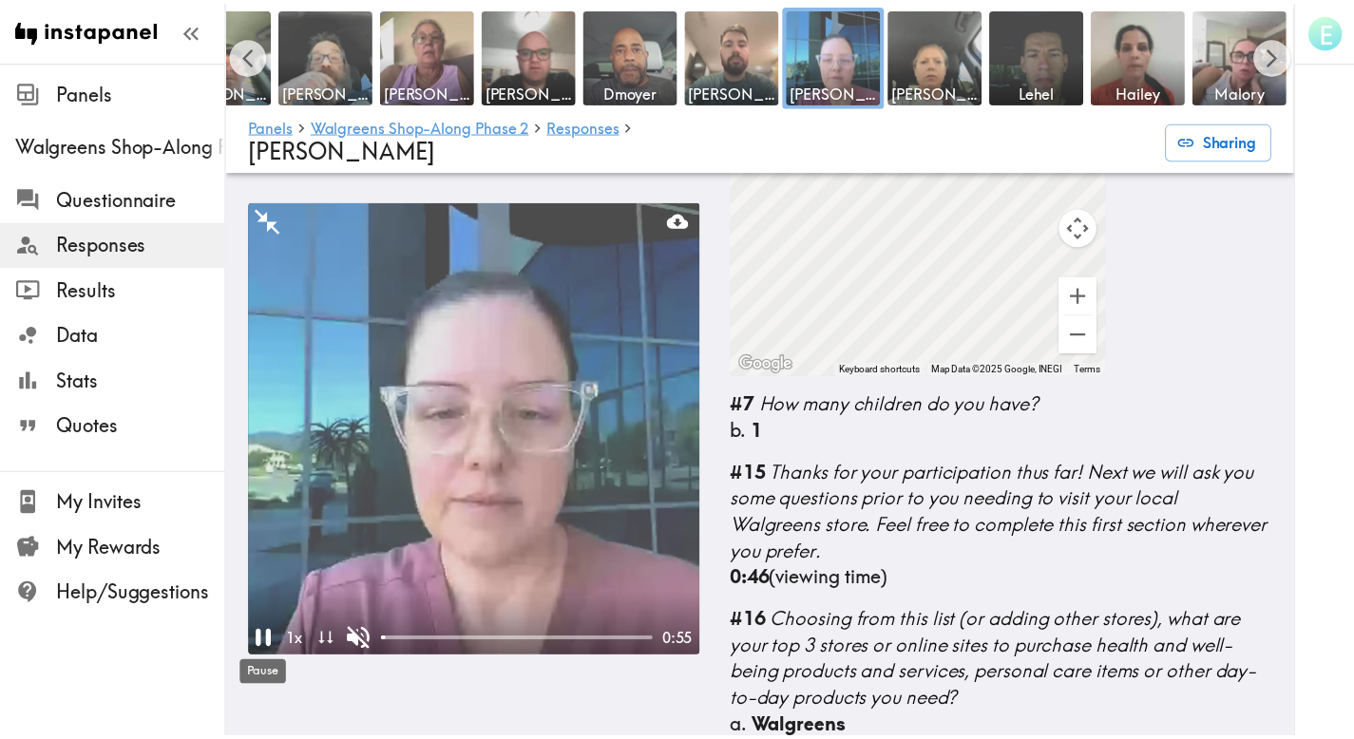
scroll to position [0, 2212]
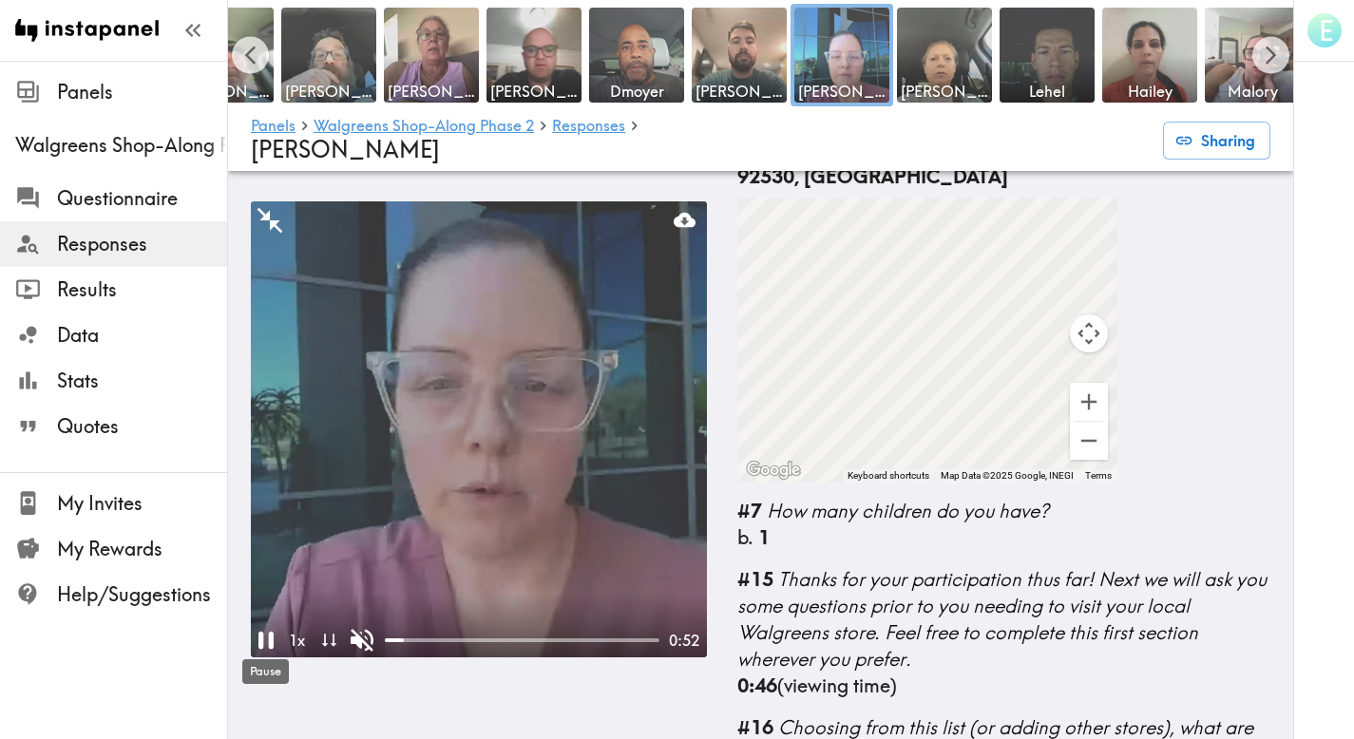
click at [261, 653] on div "Pause" at bounding box center [265, 666] width 50 height 40
